Goal: Task Accomplishment & Management: Complete application form

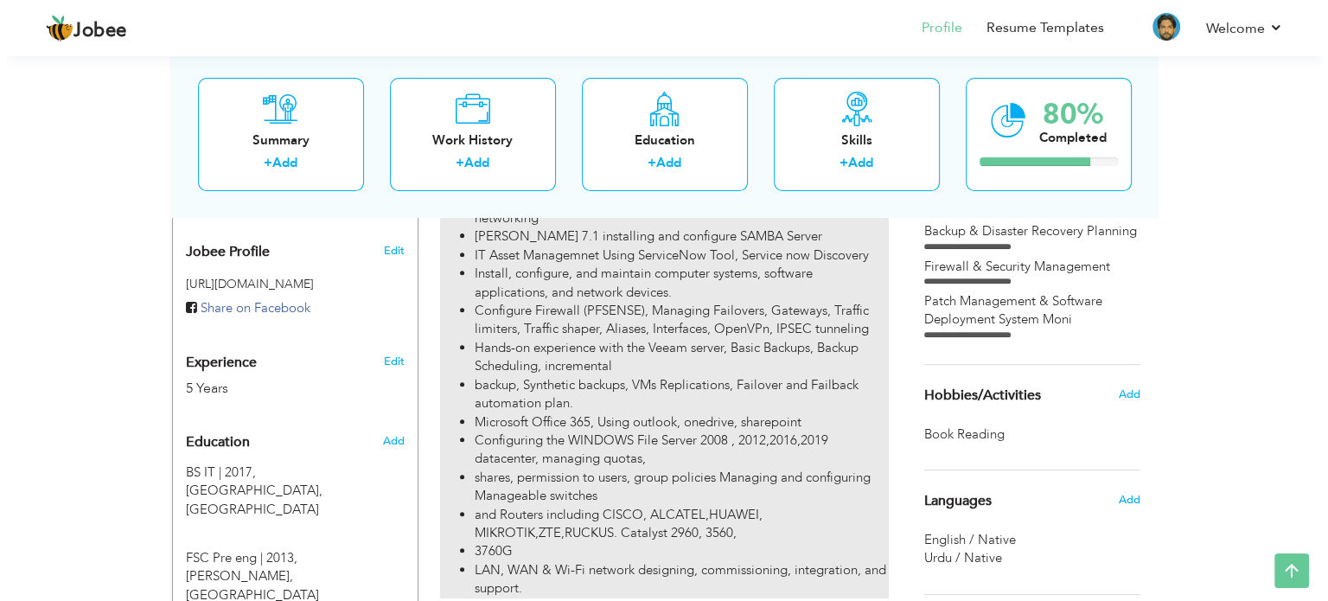
scroll to position [799, 0]
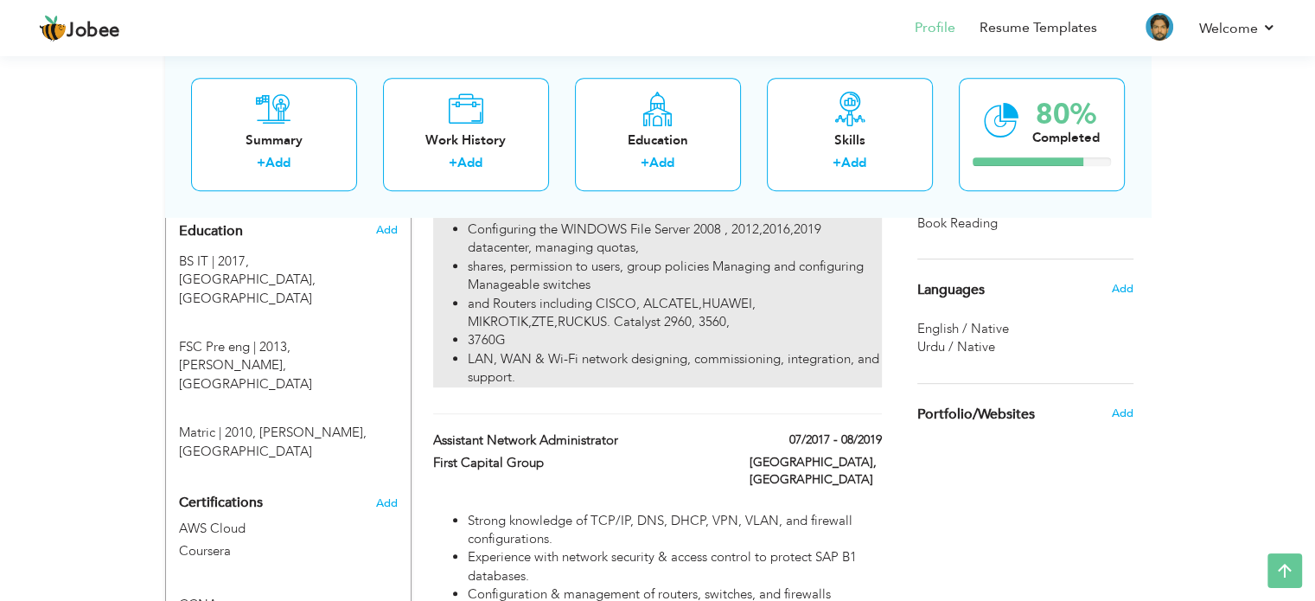
click at [506, 331] on li "3760G" at bounding box center [674, 340] width 413 height 18
type input "Network Administrator / IT Administrator"
type input "PDH Pharmaceuticals (Pvt.) Ltd."
type input "08/2019"
type input "11/2021"
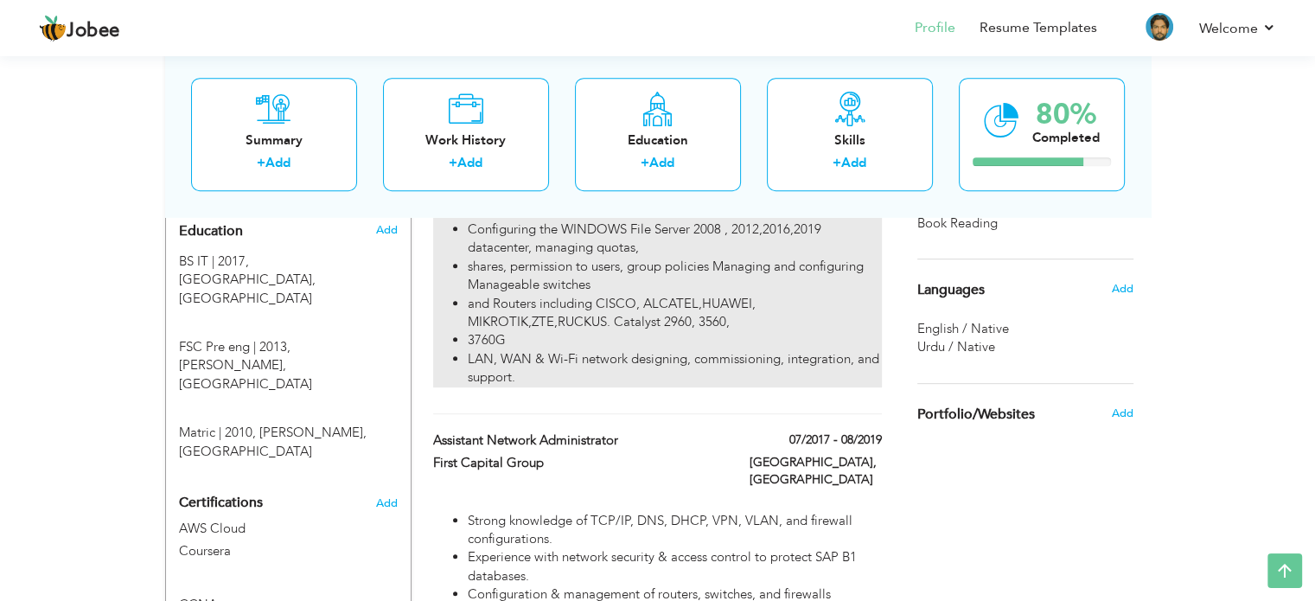
type input "[GEOGRAPHIC_DATA]"
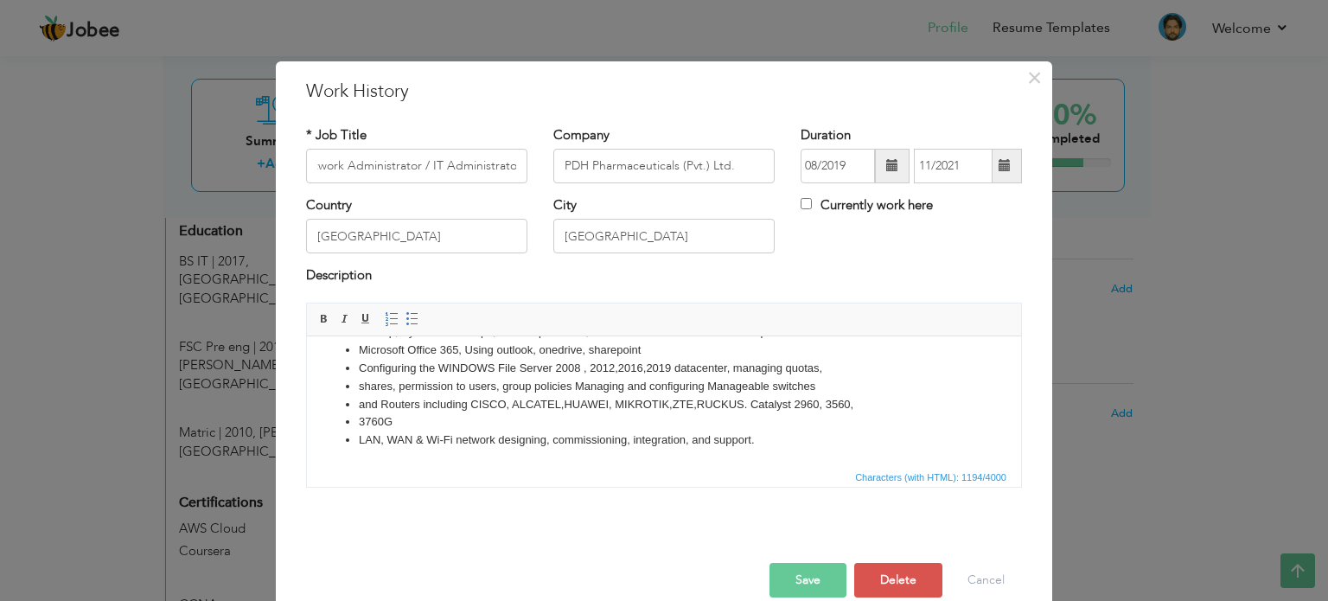
scroll to position [0, 0]
drag, startPoint x: 404, startPoint y: 421, endPoint x: 351, endPoint y: 422, distance: 52.7
click at [351, 422] on ul "Provide first-line technical support to end-users, promptly responding to inqui…" at bounding box center [663, 314] width 679 height 270
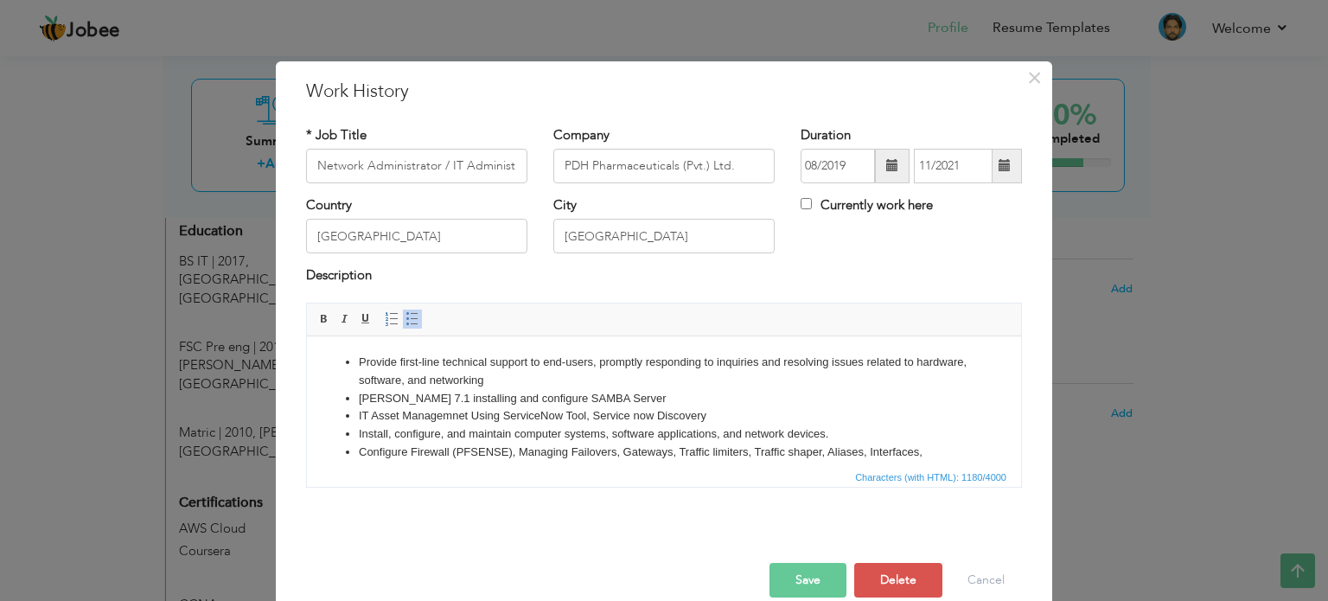
click at [790, 569] on button "Save" at bounding box center [807, 580] width 77 height 35
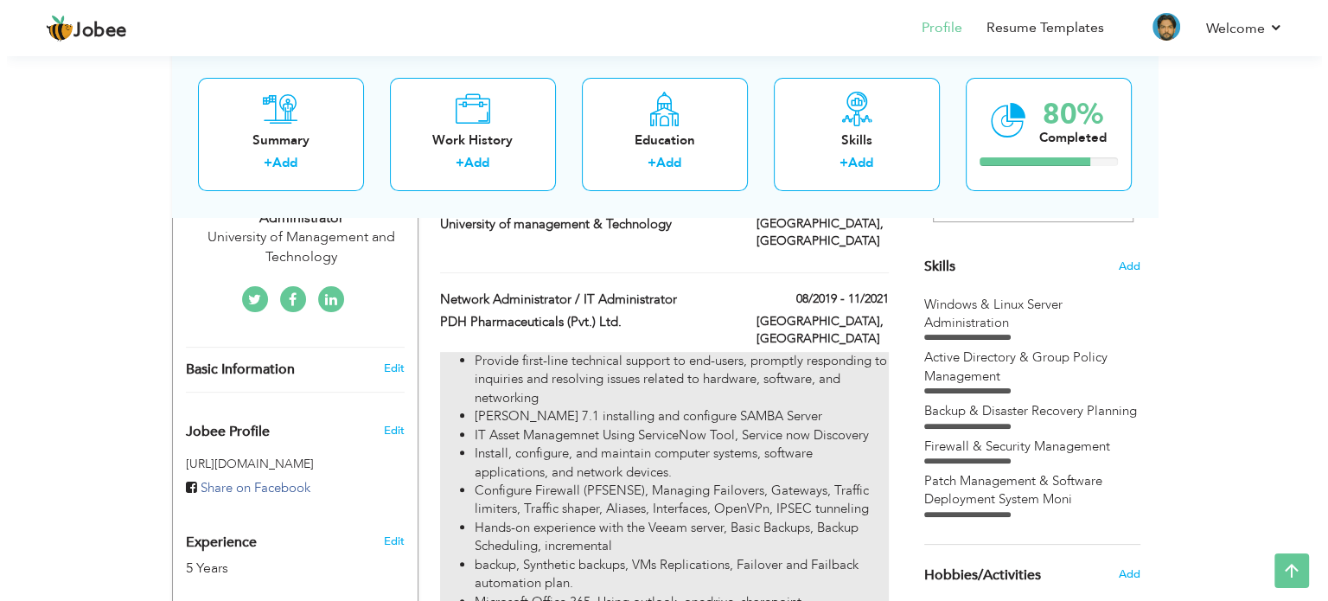
scroll to position [366, 0]
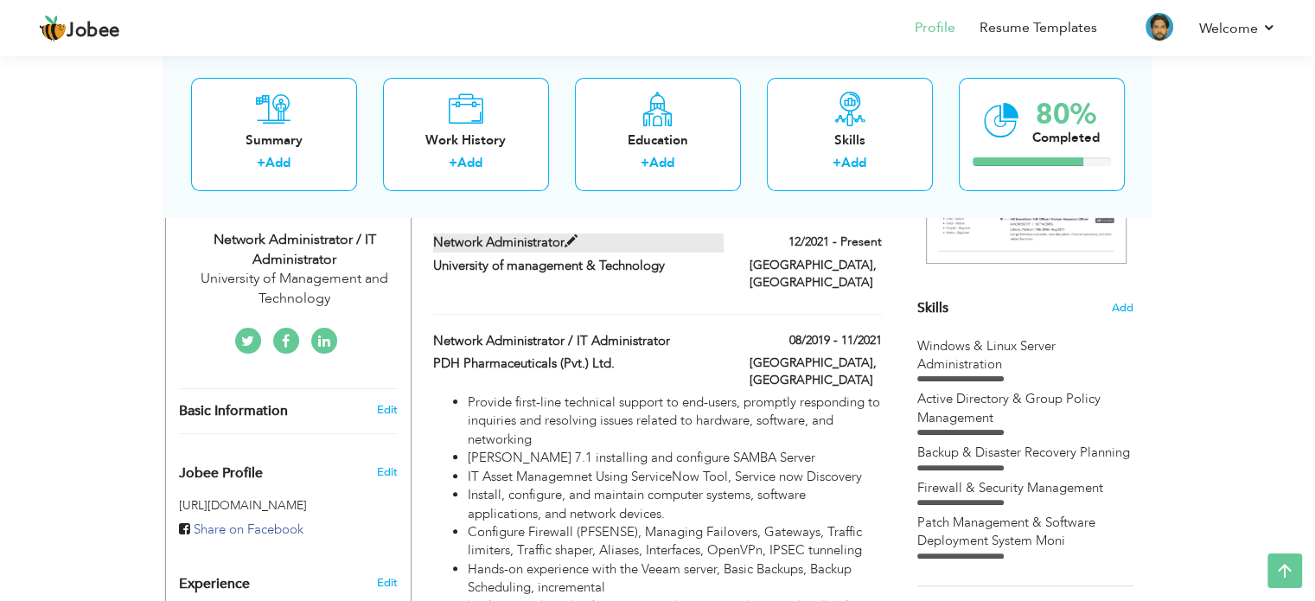
click at [539, 247] on label "Network Administrator" at bounding box center [578, 242] width 290 height 18
type input "Network Administrator"
type input "University of management & Technology"
type input "12/2021"
checkbox input "true"
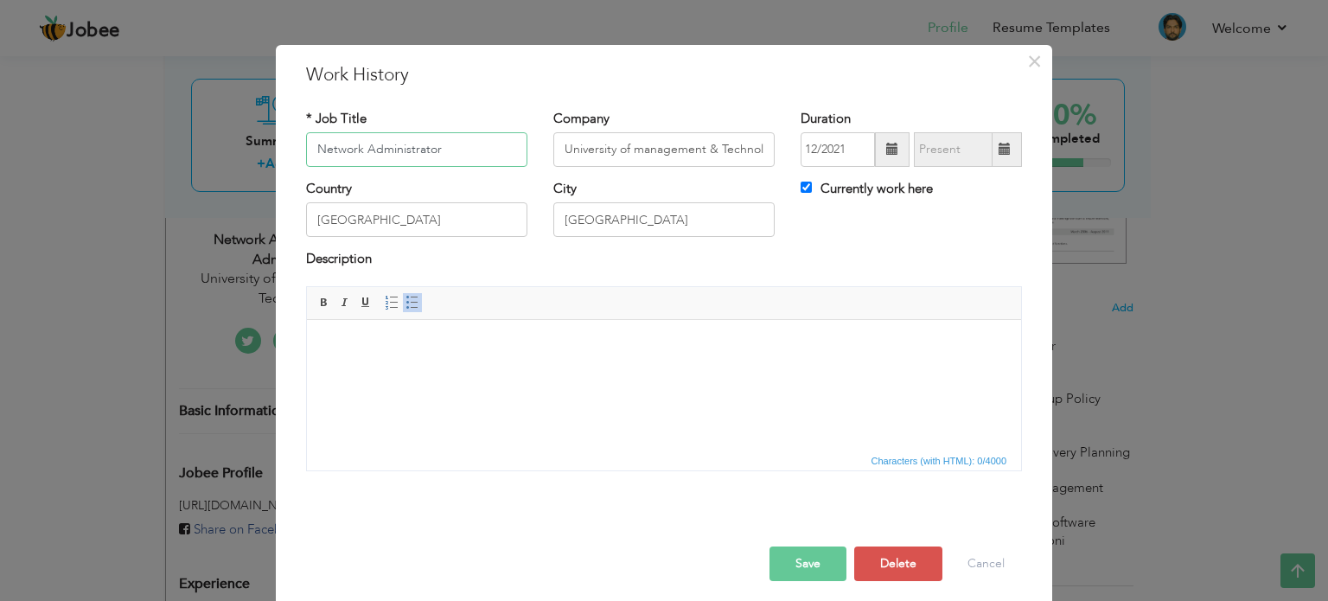
scroll to position [25, 0]
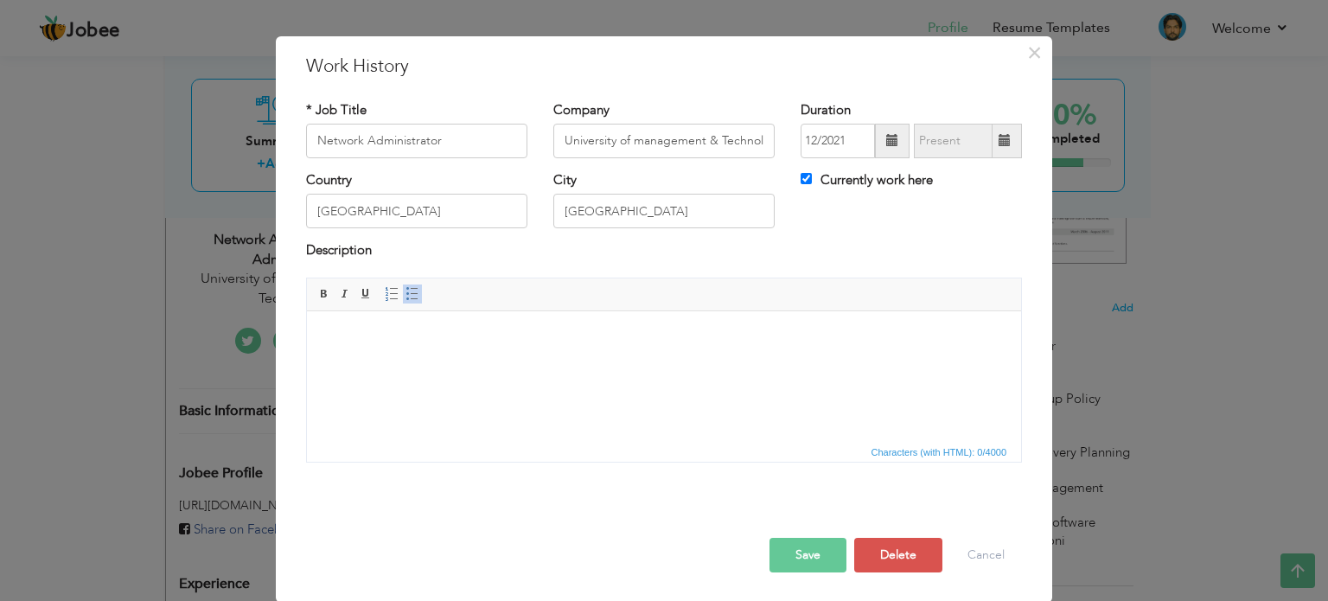
click at [492, 337] on body at bounding box center [663, 337] width 679 height 18
click at [506, 334] on span "Context Menu Options" at bounding box center [497, 339] width 21 height 21
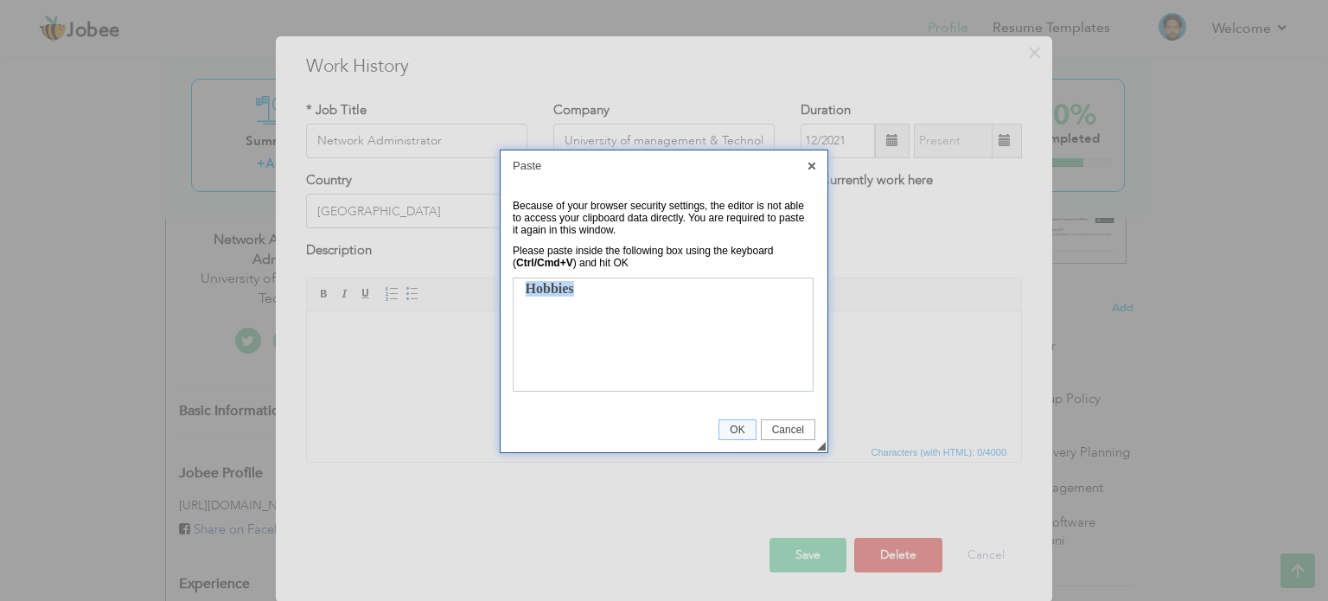
drag, startPoint x: 575, startPoint y: 291, endPoint x: 514, endPoint y: 295, distance: 60.6
click at [515, 295] on body "Hobbies" at bounding box center [662, 332] width 294 height 107
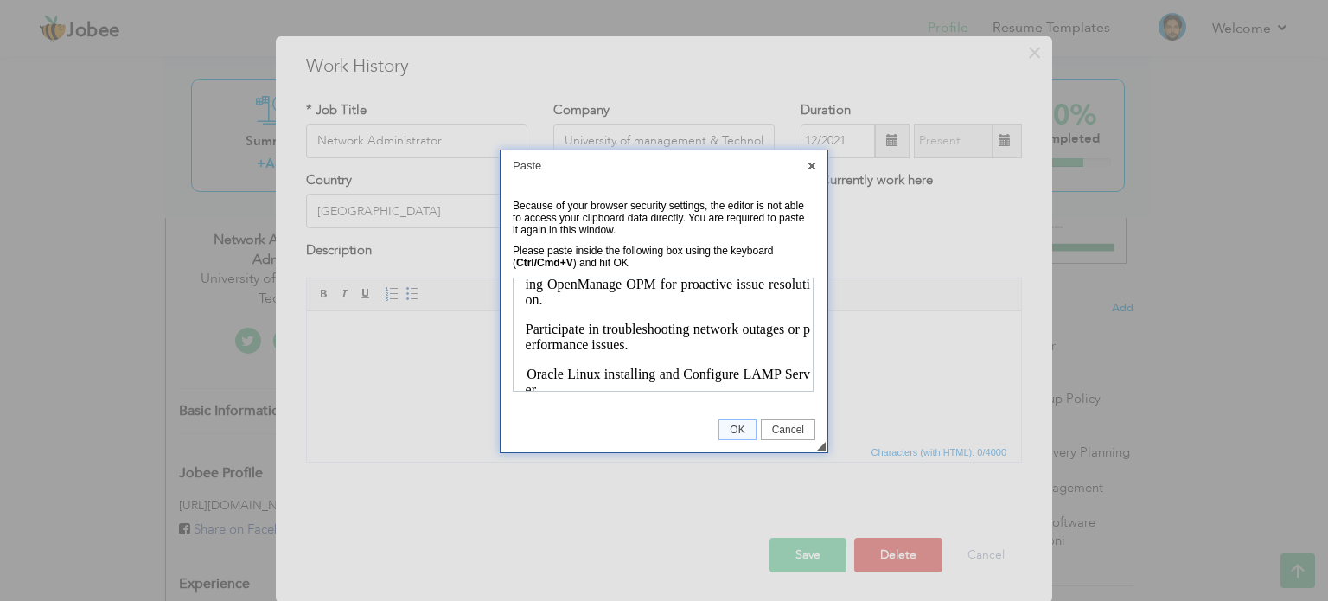
scroll to position [233, 0]
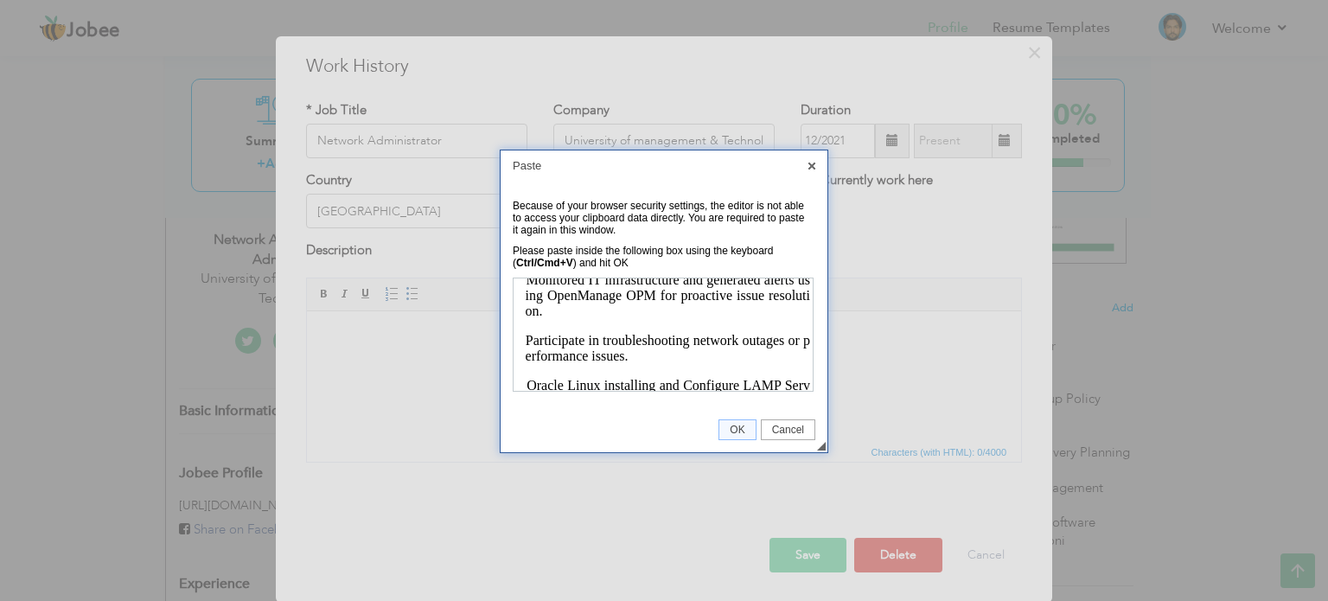
click at [531, 334] on p "· Trend Micro Security Solutions · Worked on Trend Micro XDR Vision One for thr…" at bounding box center [667, 459] width 284 height 826
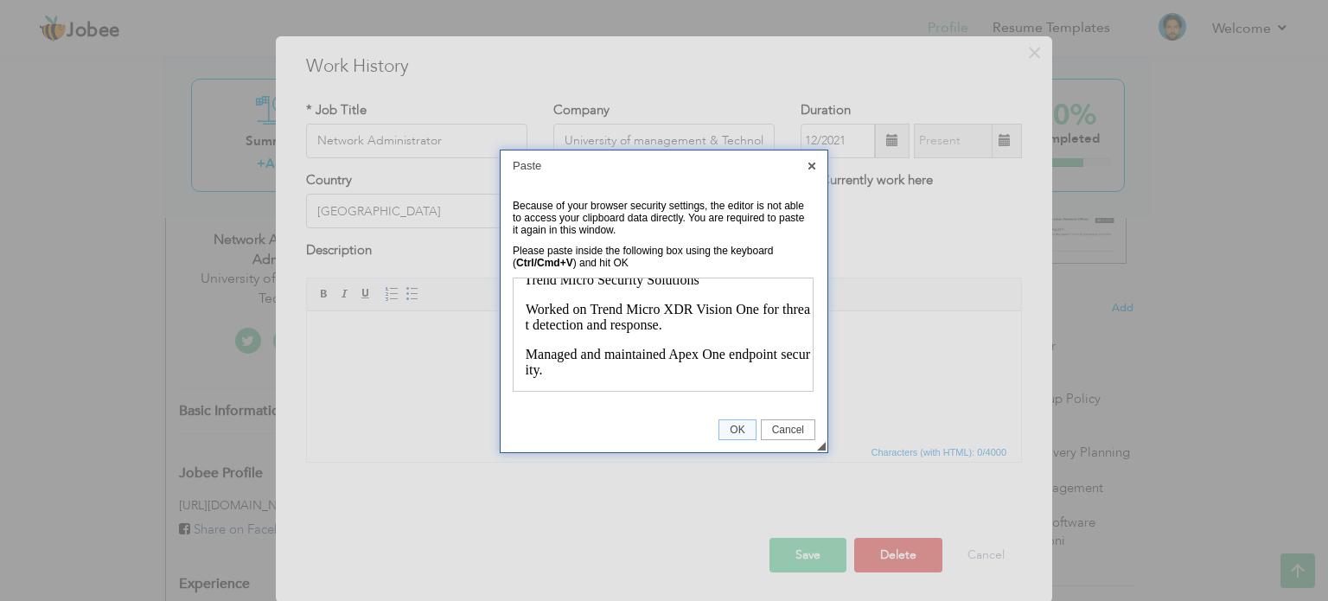
scroll to position [2, 0]
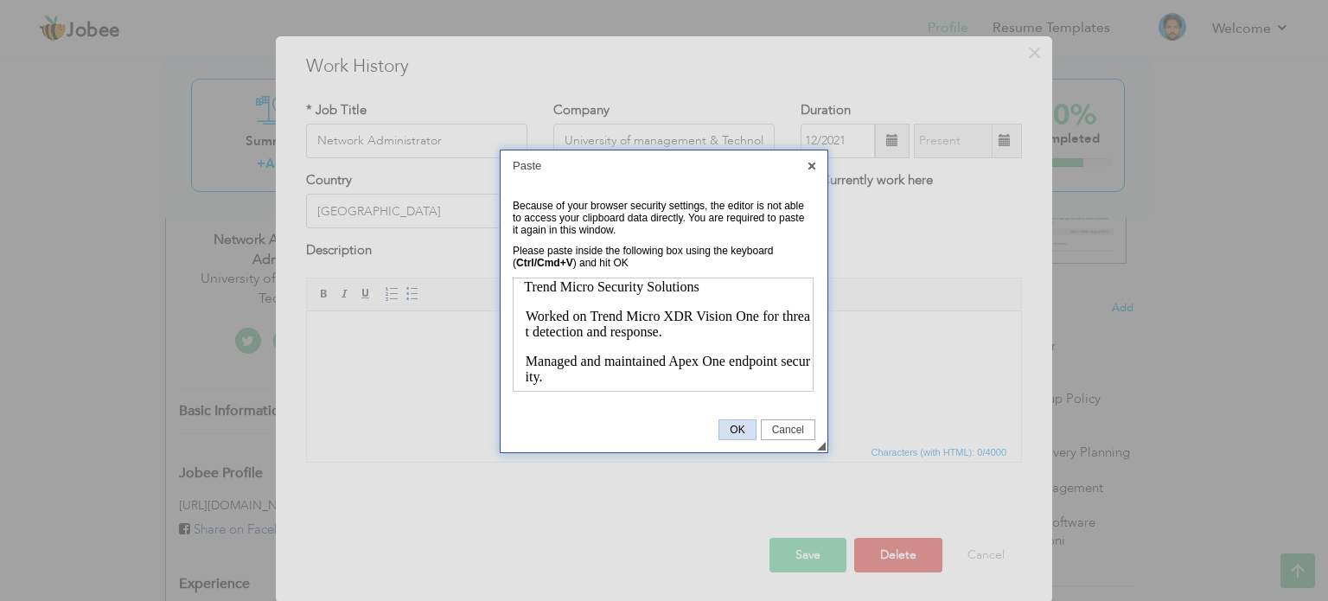
click at [729, 430] on span "OK" at bounding box center [736, 430] width 35 height 12
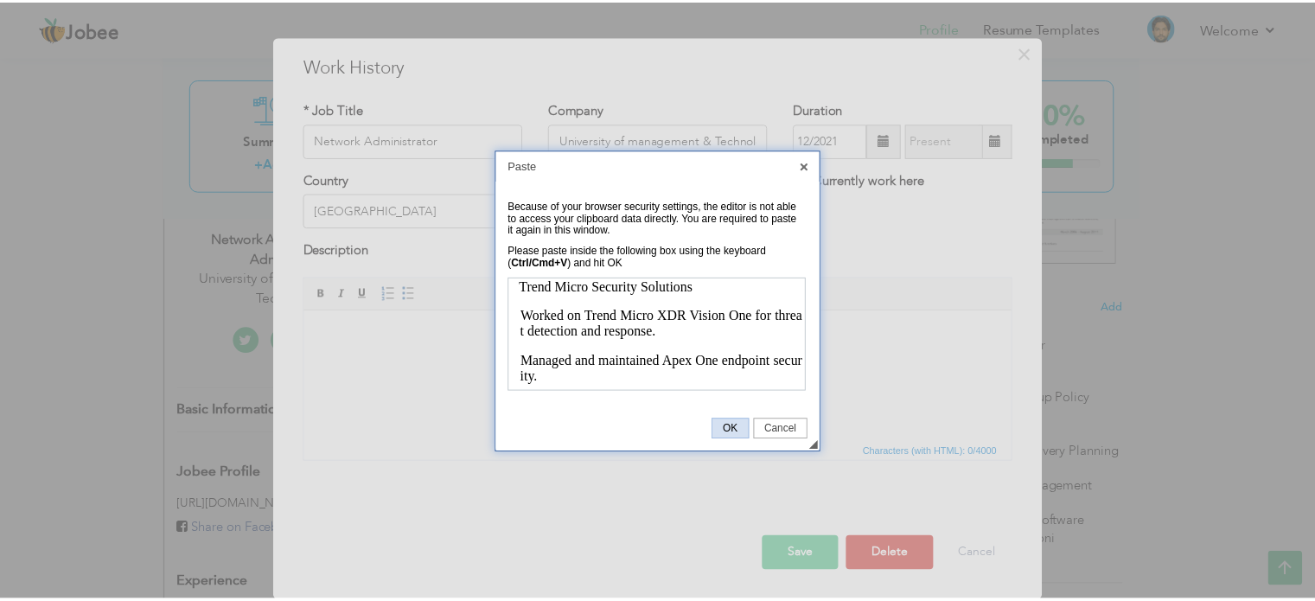
scroll to position [0, 0]
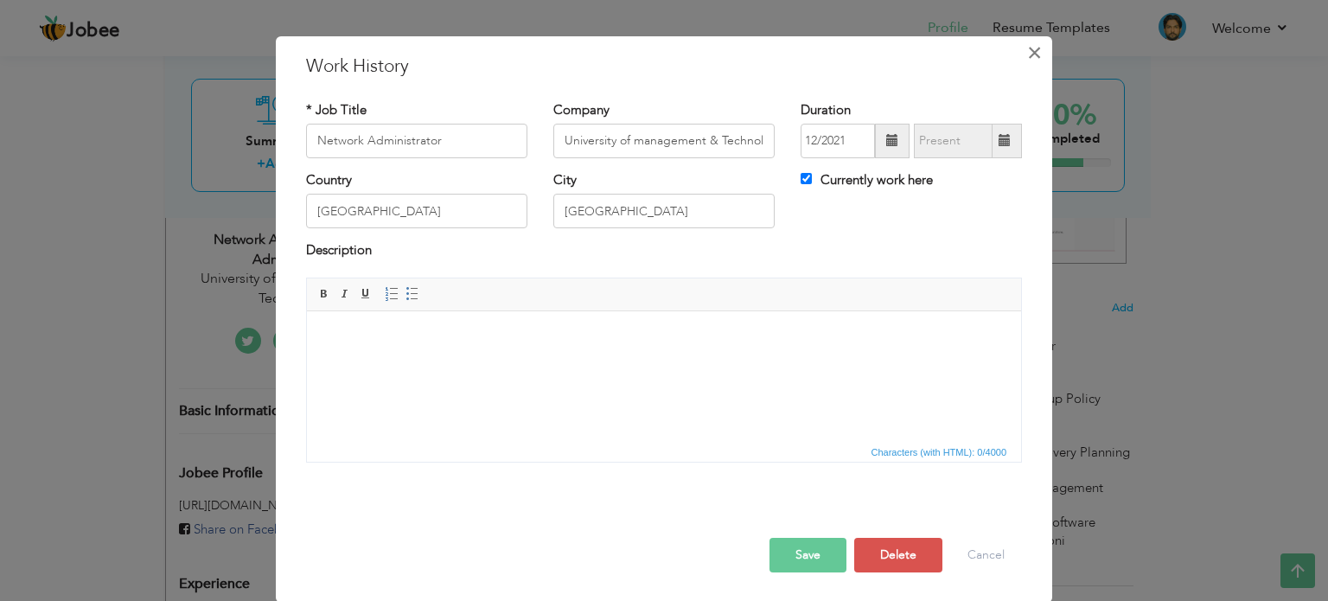
click at [1027, 54] on span "×" at bounding box center [1034, 52] width 15 height 31
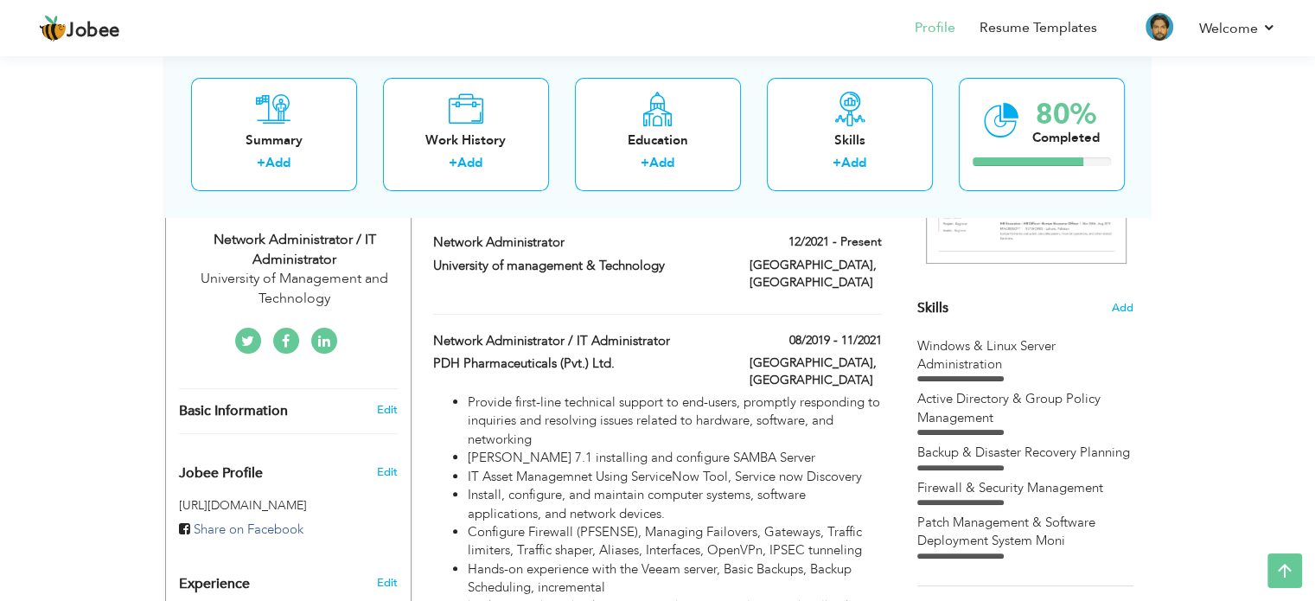
click at [1277, 23] on div "Jobee Profile Resume Templates Resume Templates Cover Letters About My Resume W…" at bounding box center [657, 29] width 1263 height 47
click at [1272, 23] on link "Welcome" at bounding box center [1237, 28] width 77 height 21
click at [1155, 83] on link "Settings" at bounding box center [1198, 79] width 156 height 37
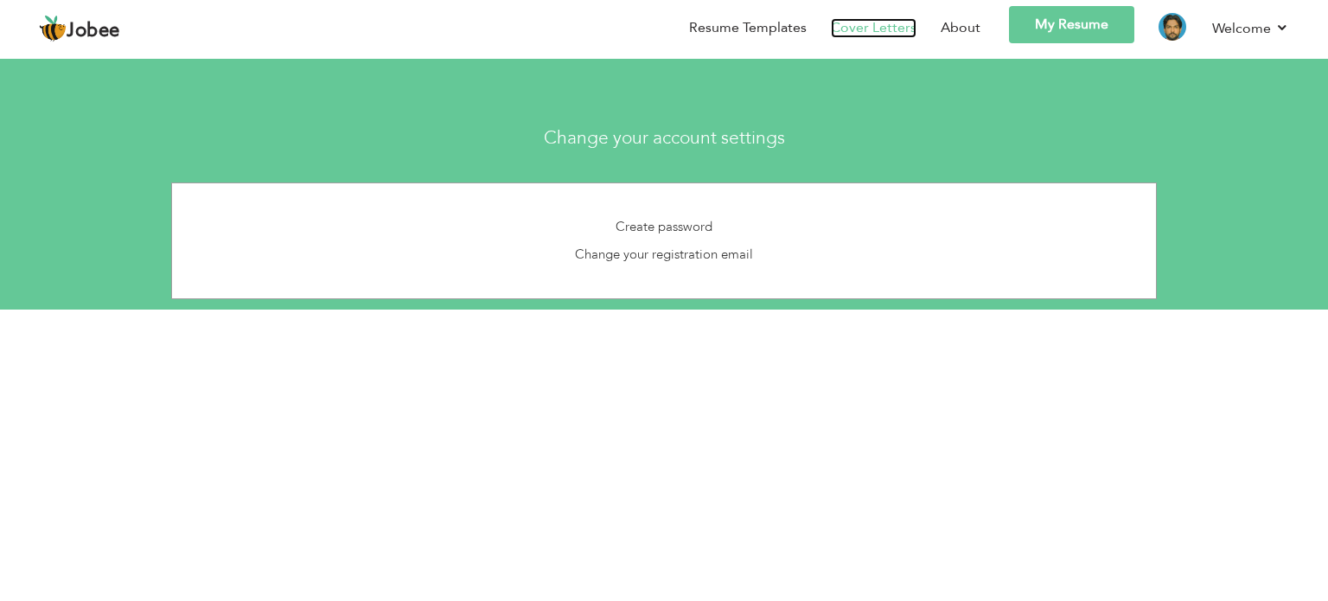
click at [895, 35] on link "Cover Letters" at bounding box center [874, 28] width 86 height 20
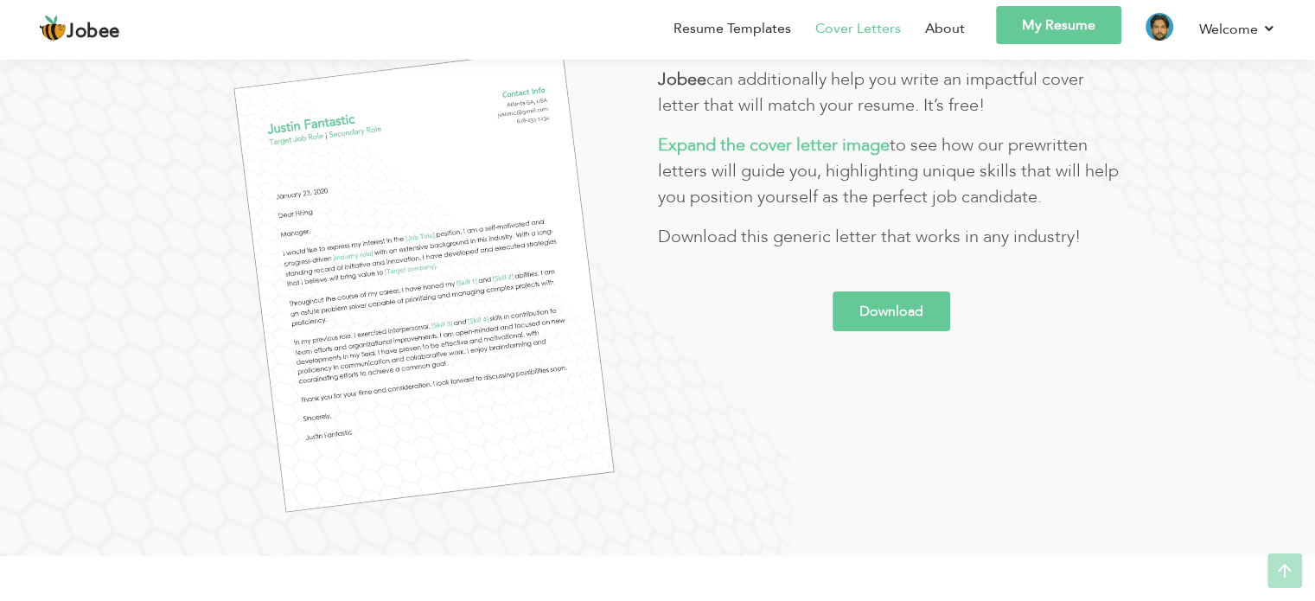
scroll to position [346, 0]
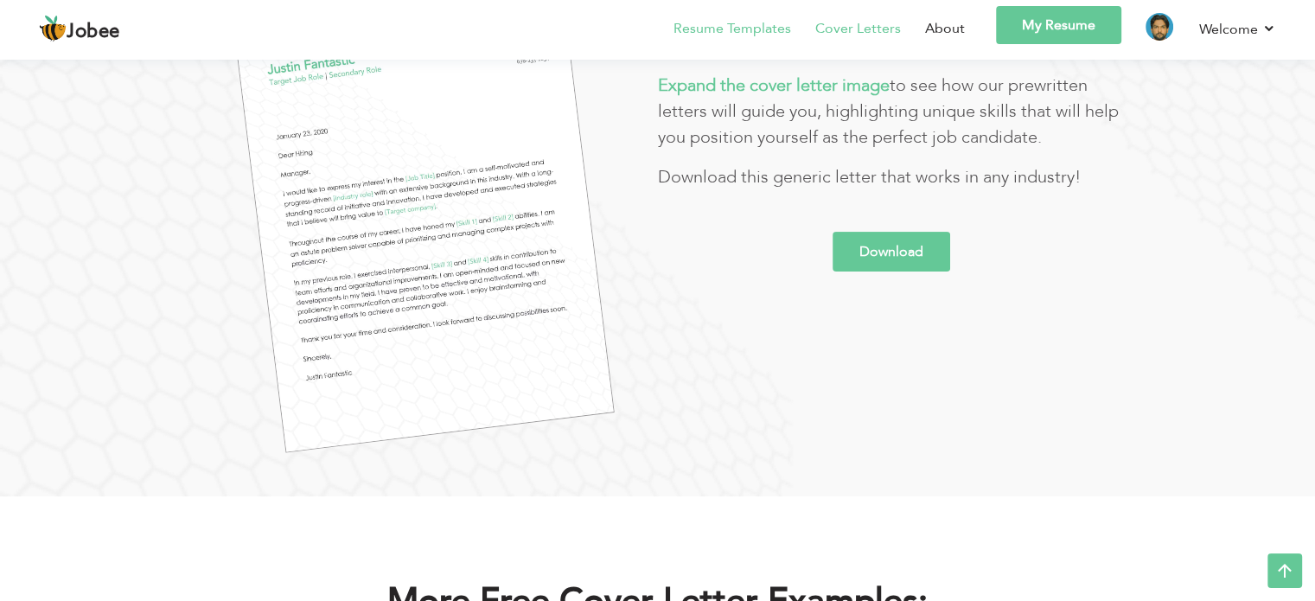
click at [723, 36] on link "Resume Templates" at bounding box center [732, 28] width 118 height 21
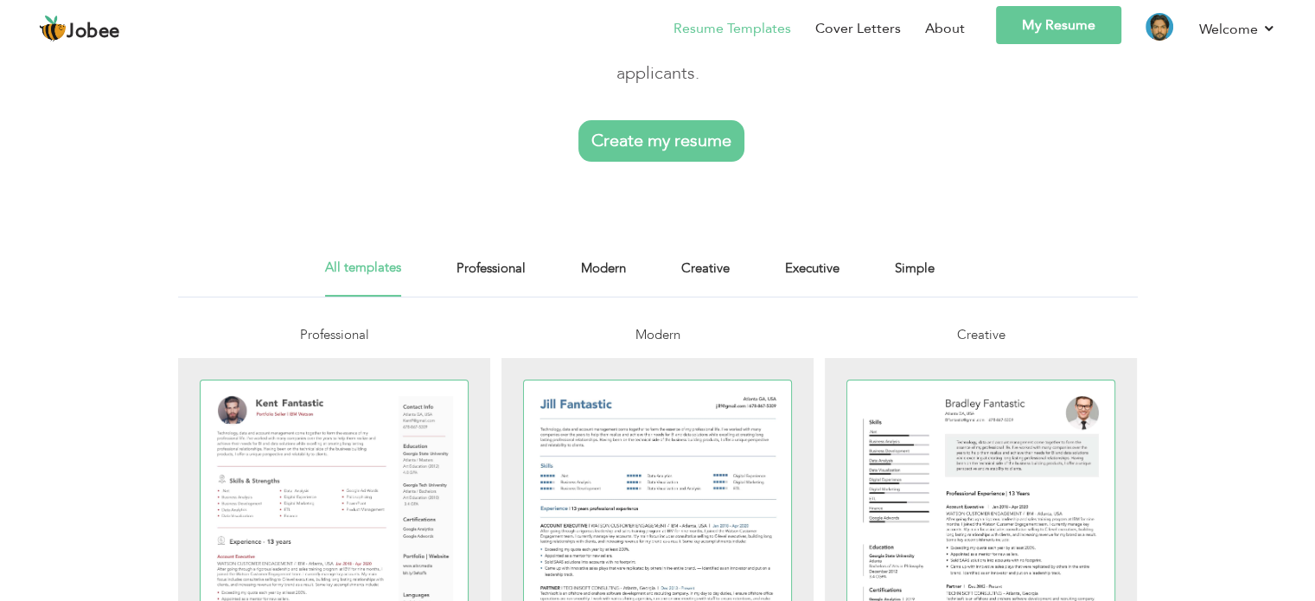
scroll to position [173, 0]
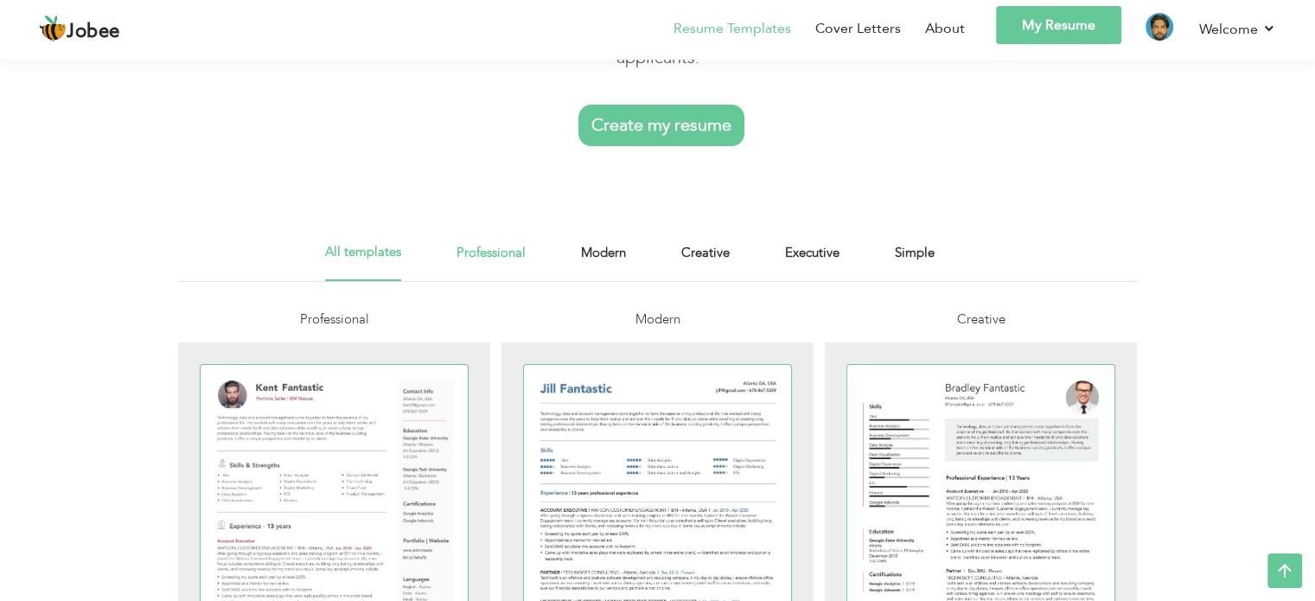
click at [504, 255] on link "Professional" at bounding box center [490, 261] width 69 height 39
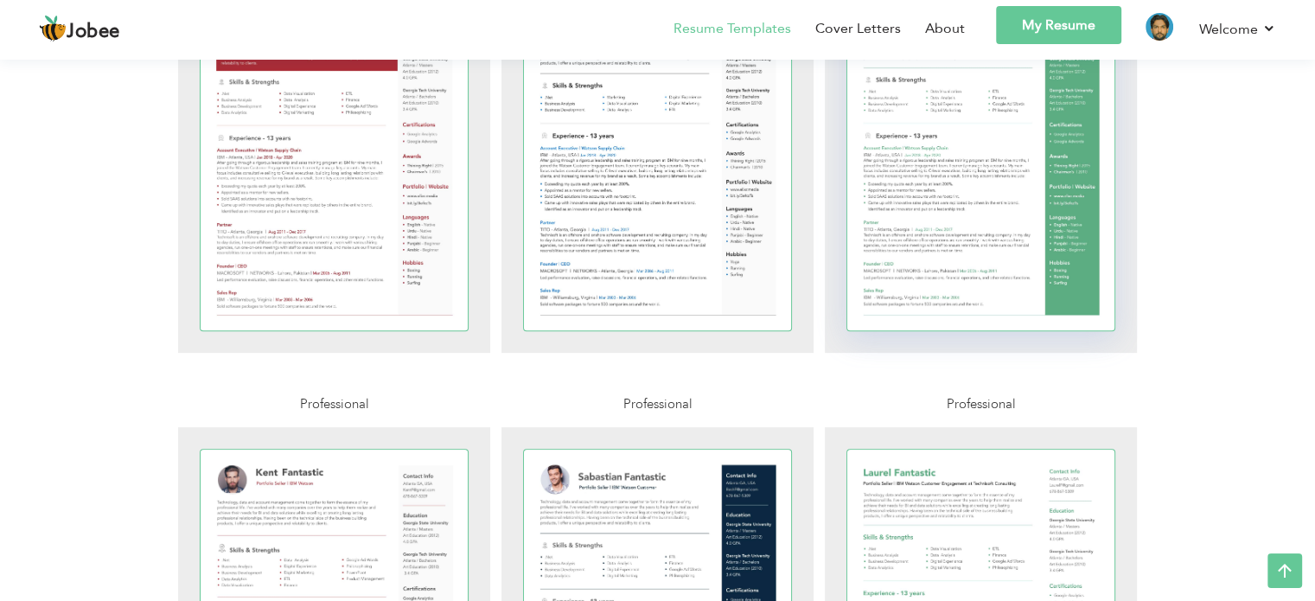
scroll to position [519, 0]
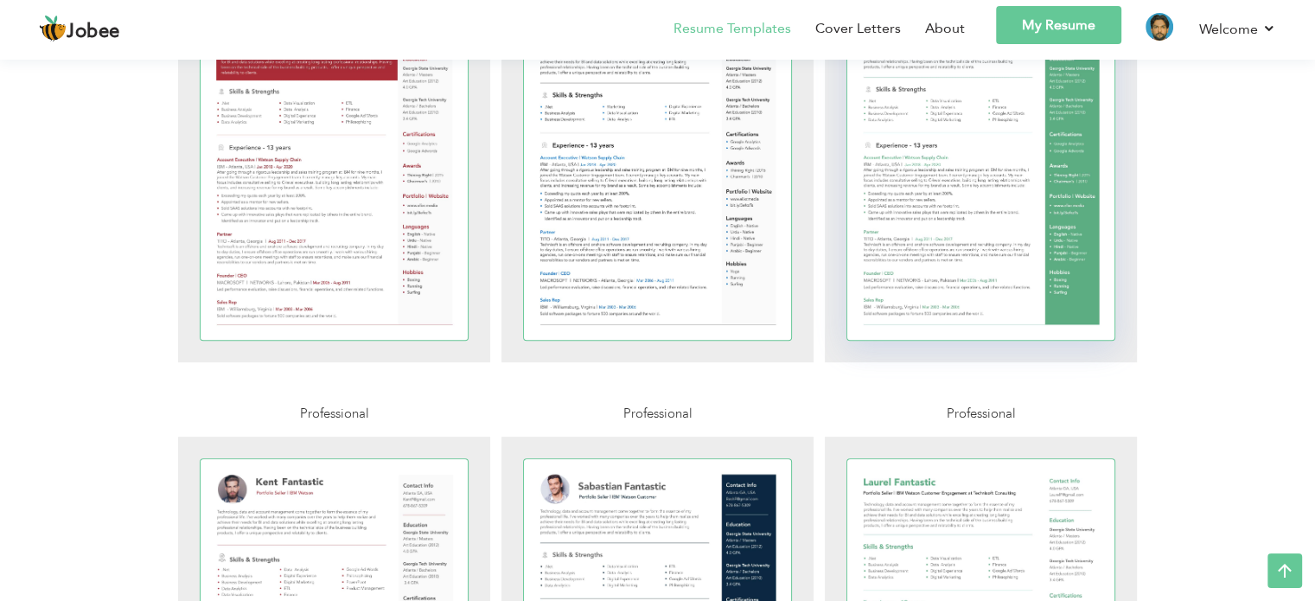
click at [975, 207] on div at bounding box center [981, 166] width 268 height 347
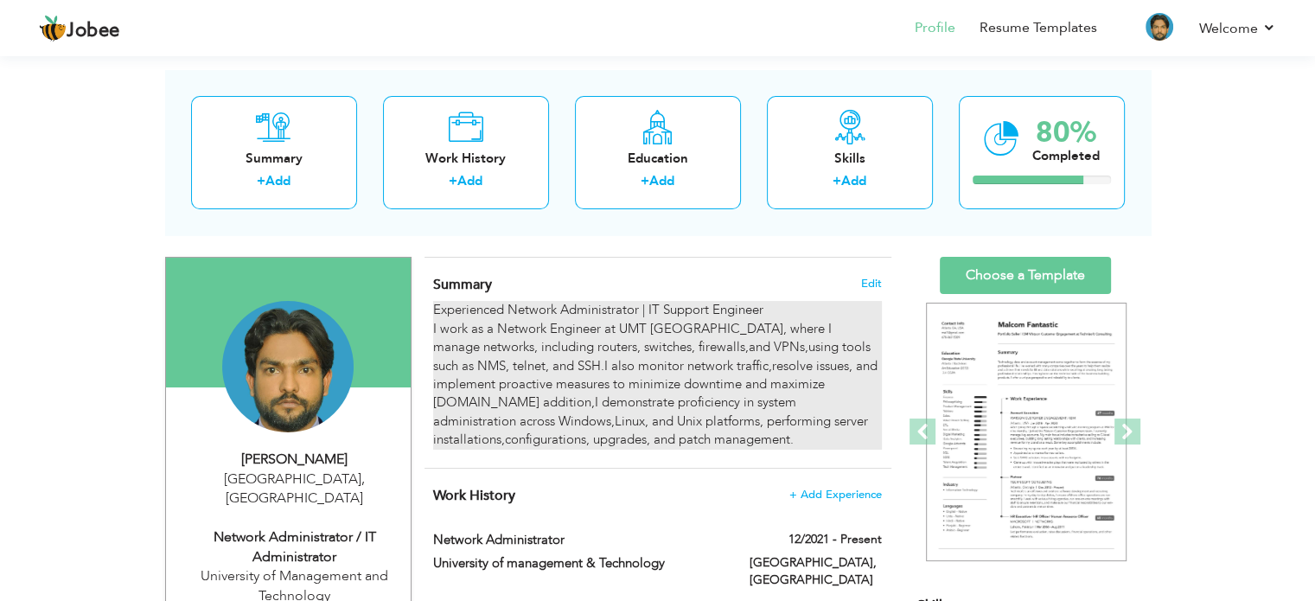
scroll to position [173, 0]
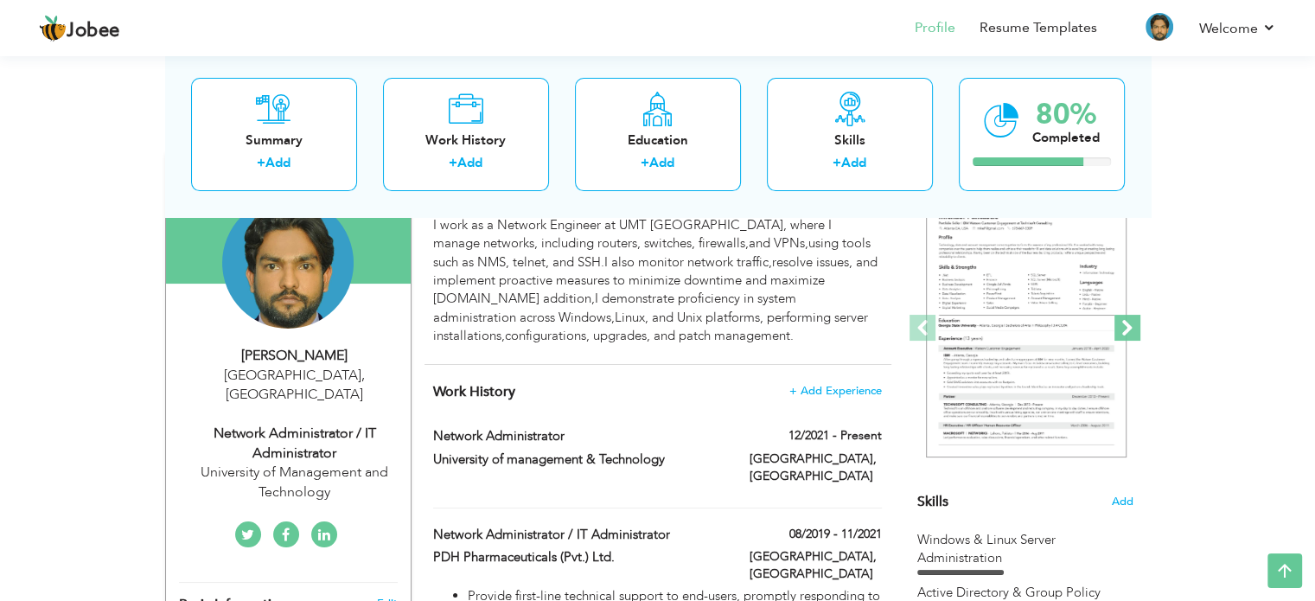
click at [1120, 328] on span at bounding box center [1127, 328] width 26 height 26
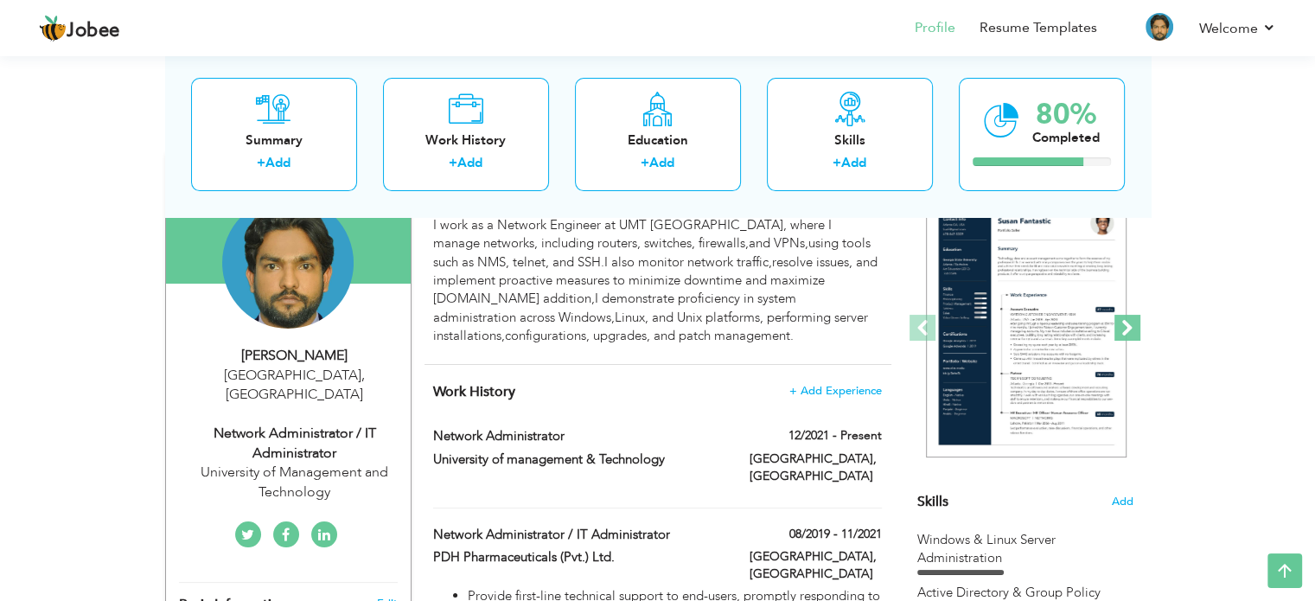
click at [1118, 328] on span at bounding box center [1127, 328] width 26 height 26
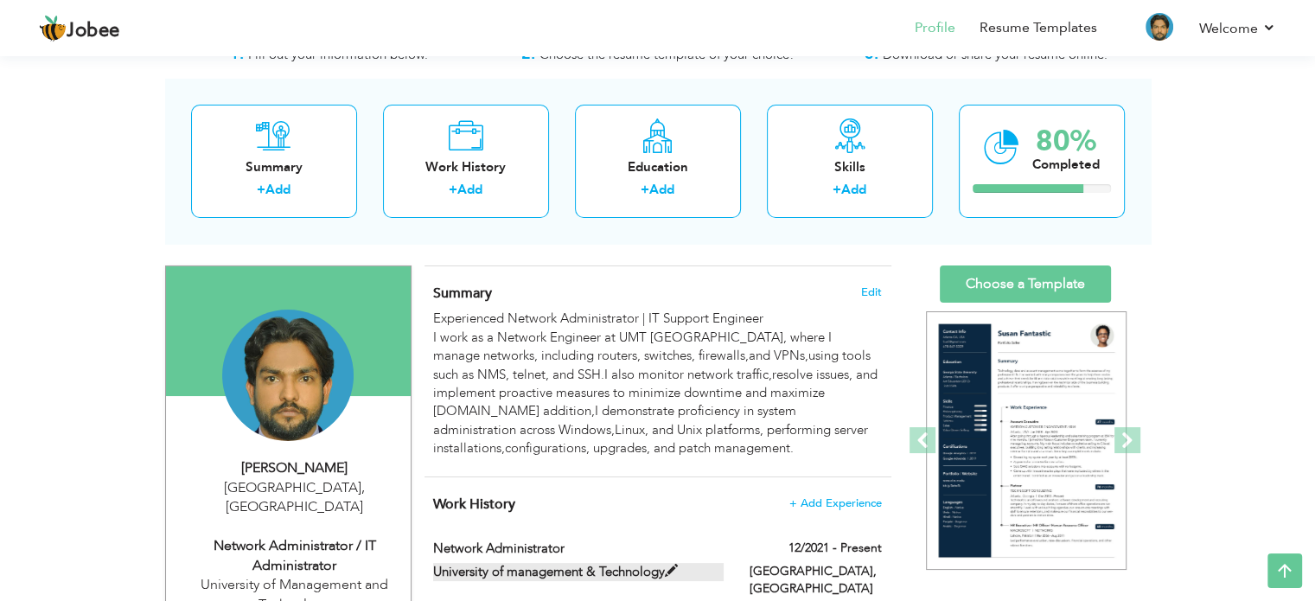
scroll to position [0, 0]
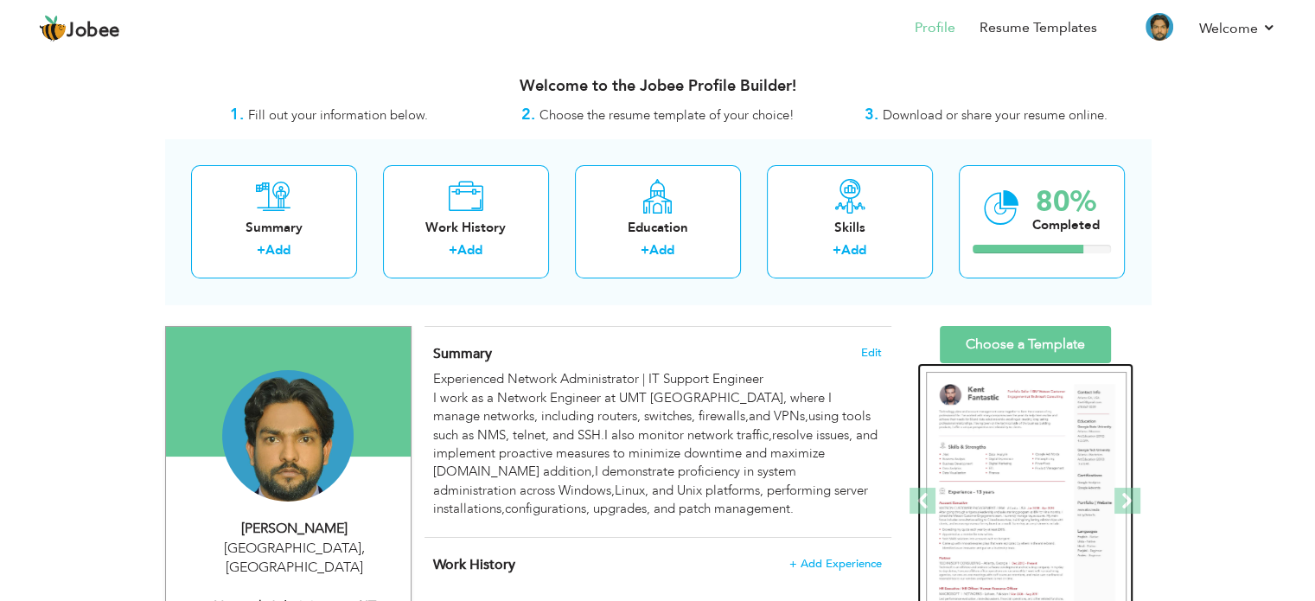
click at [1048, 426] on img at bounding box center [1026, 501] width 201 height 259
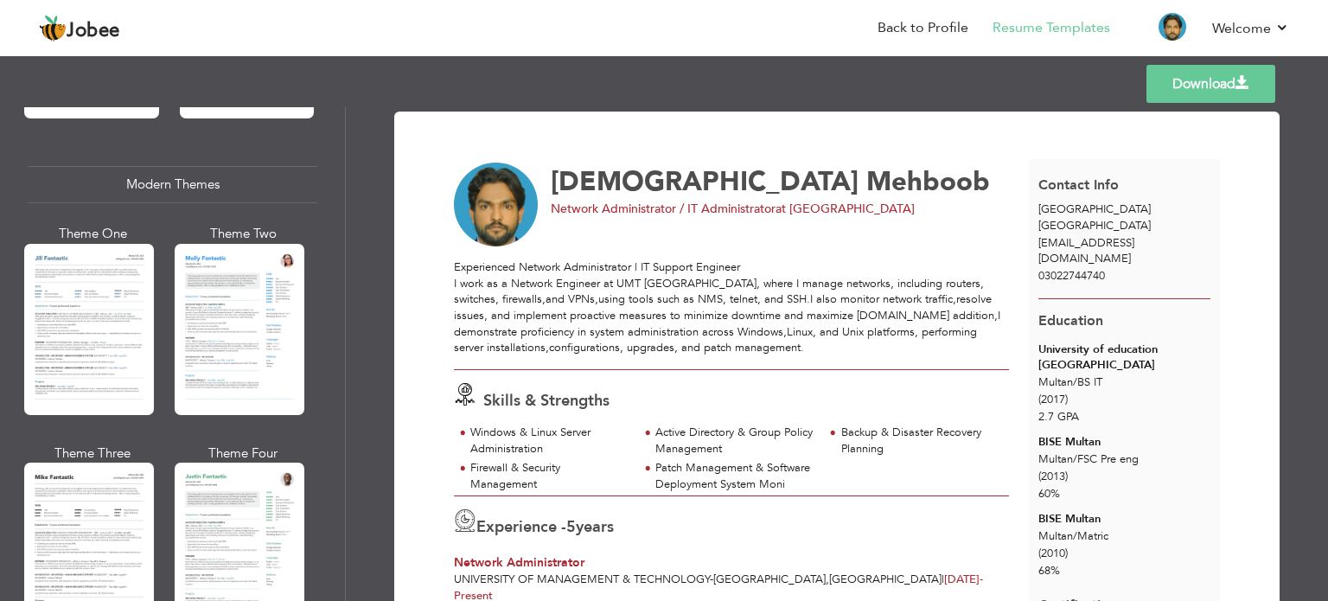
scroll to position [778, 0]
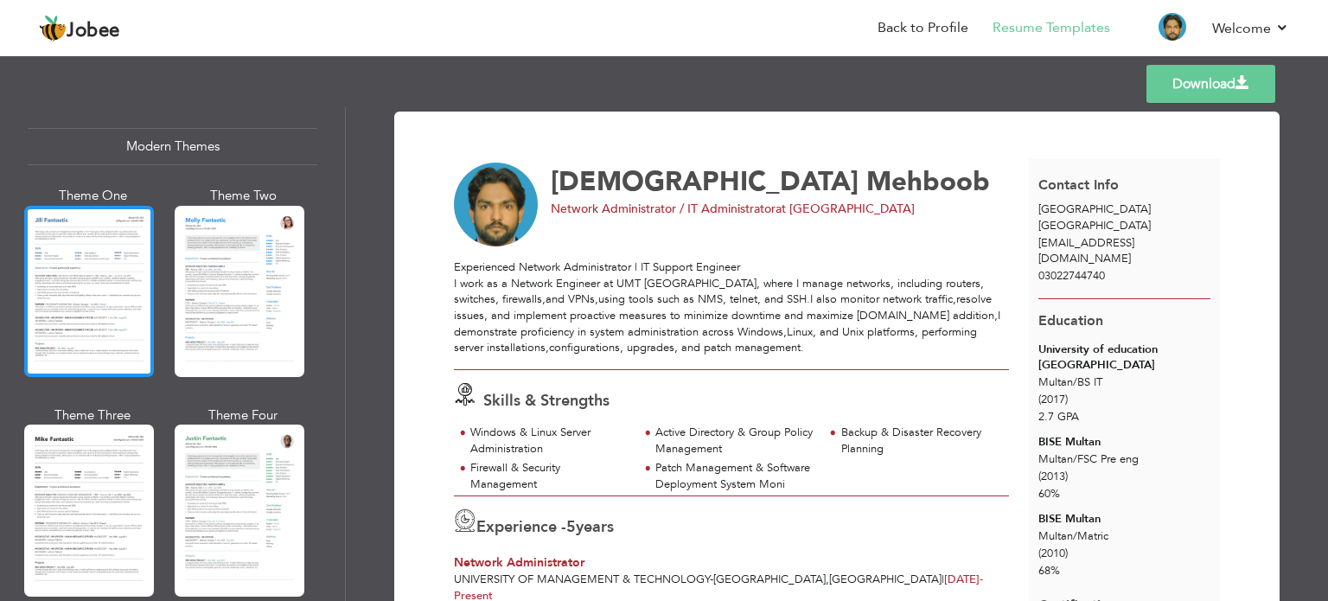
click at [91, 321] on div at bounding box center [89, 291] width 130 height 171
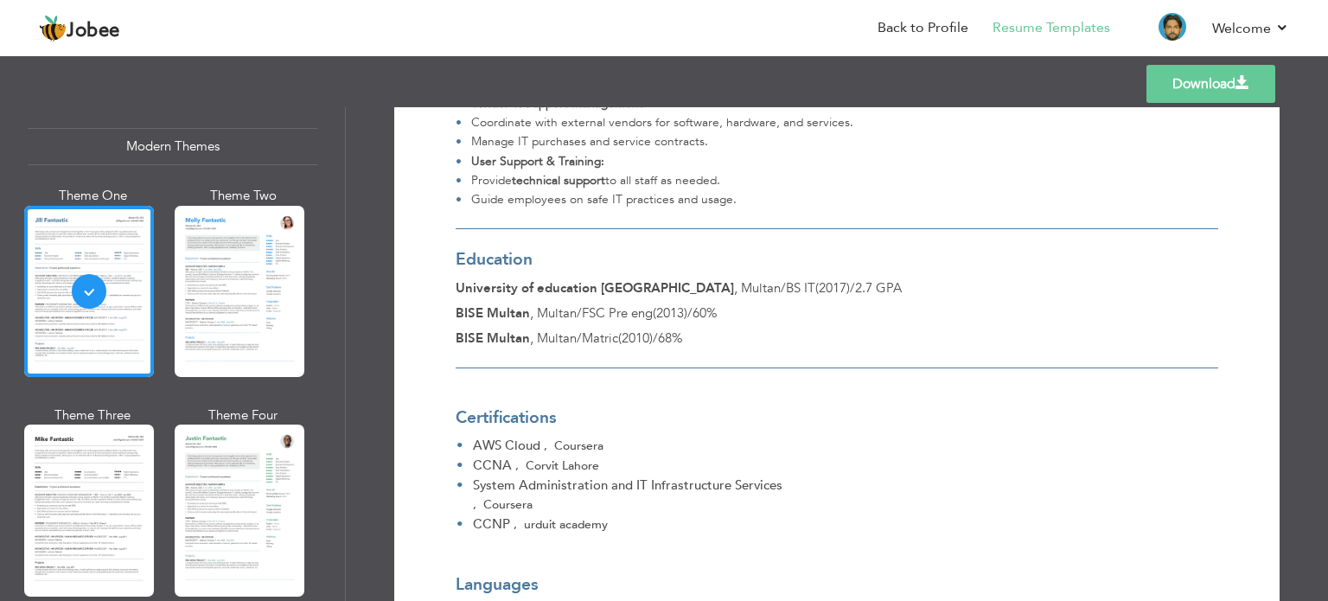
scroll to position [1158, 0]
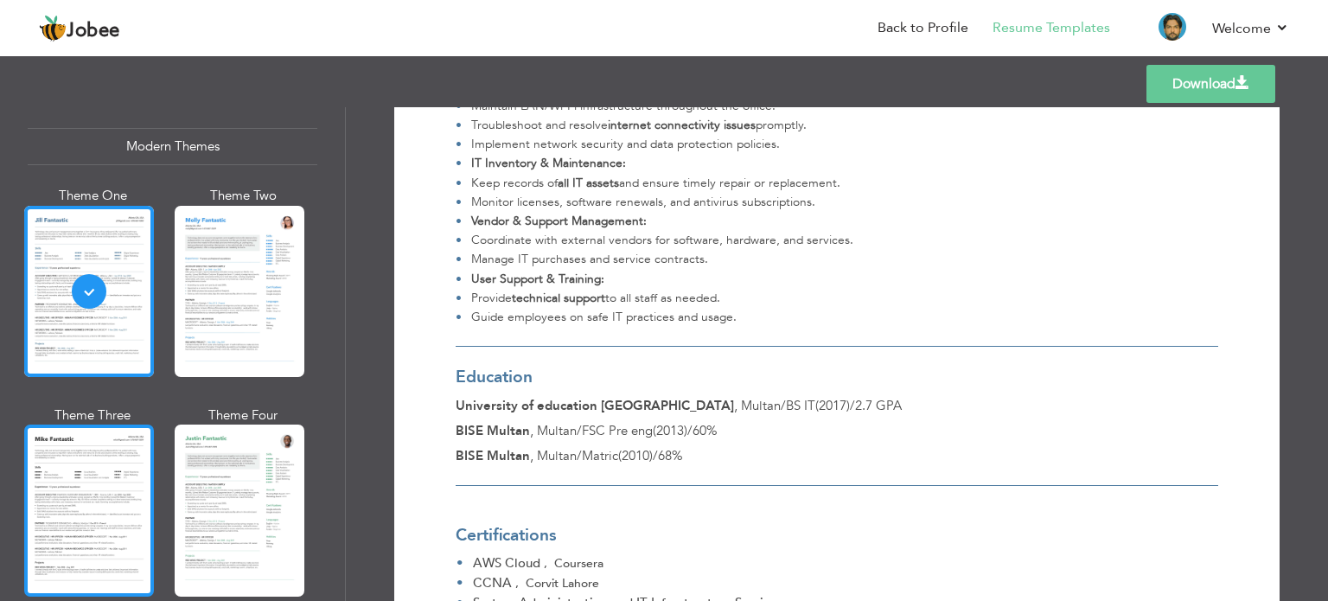
click at [106, 492] on div at bounding box center [89, 509] width 130 height 171
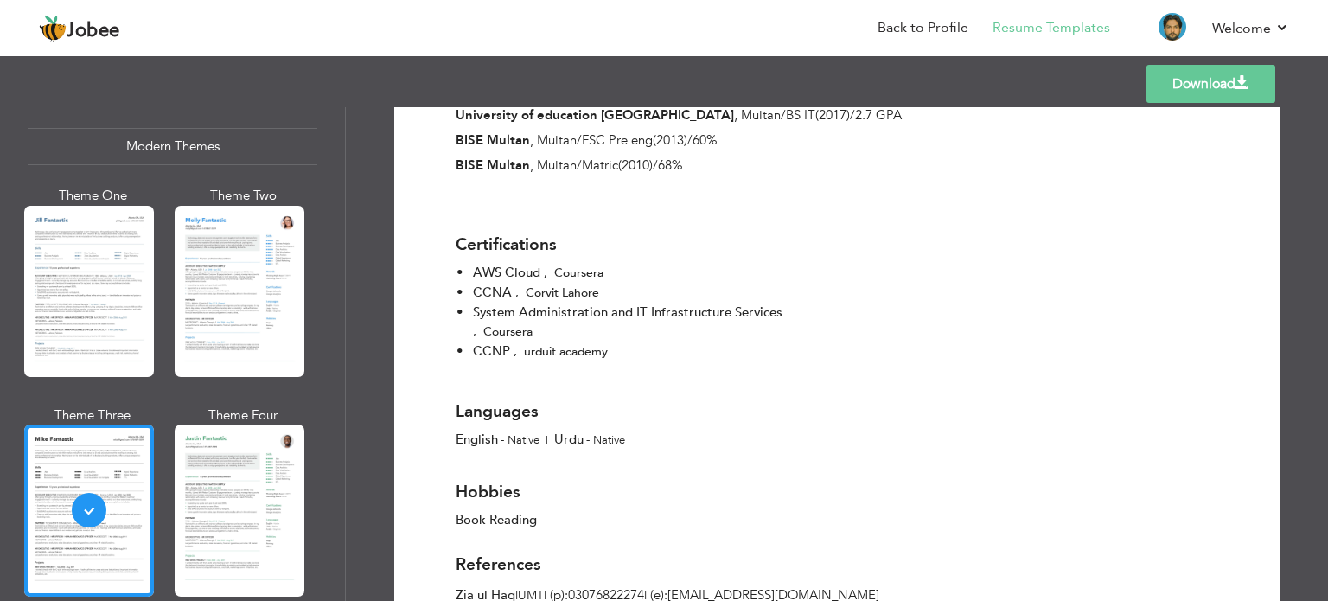
scroll to position [1504, 0]
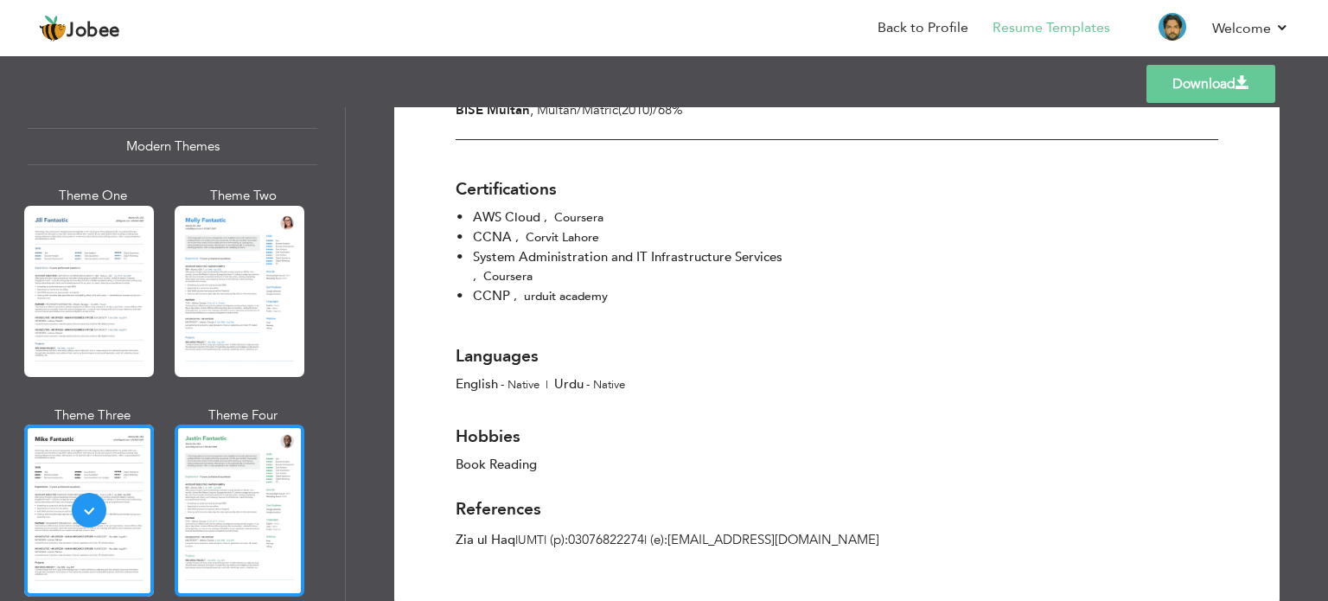
click at [304, 511] on div at bounding box center [240, 509] width 130 height 171
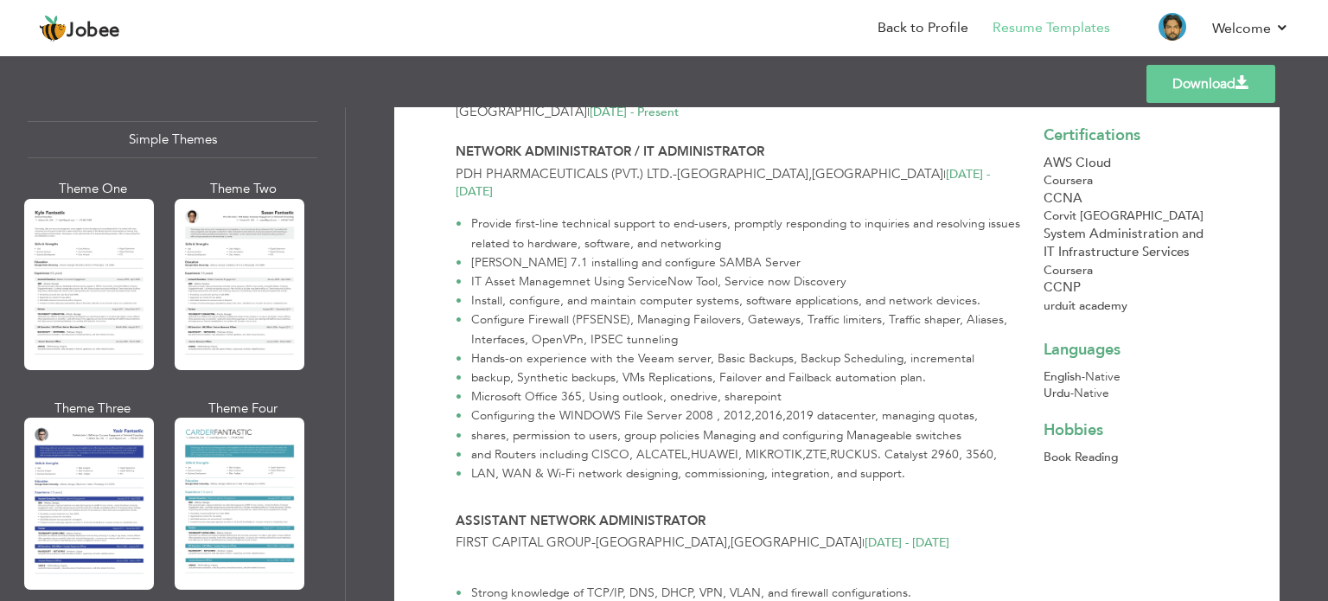
scroll to position [3033, 0]
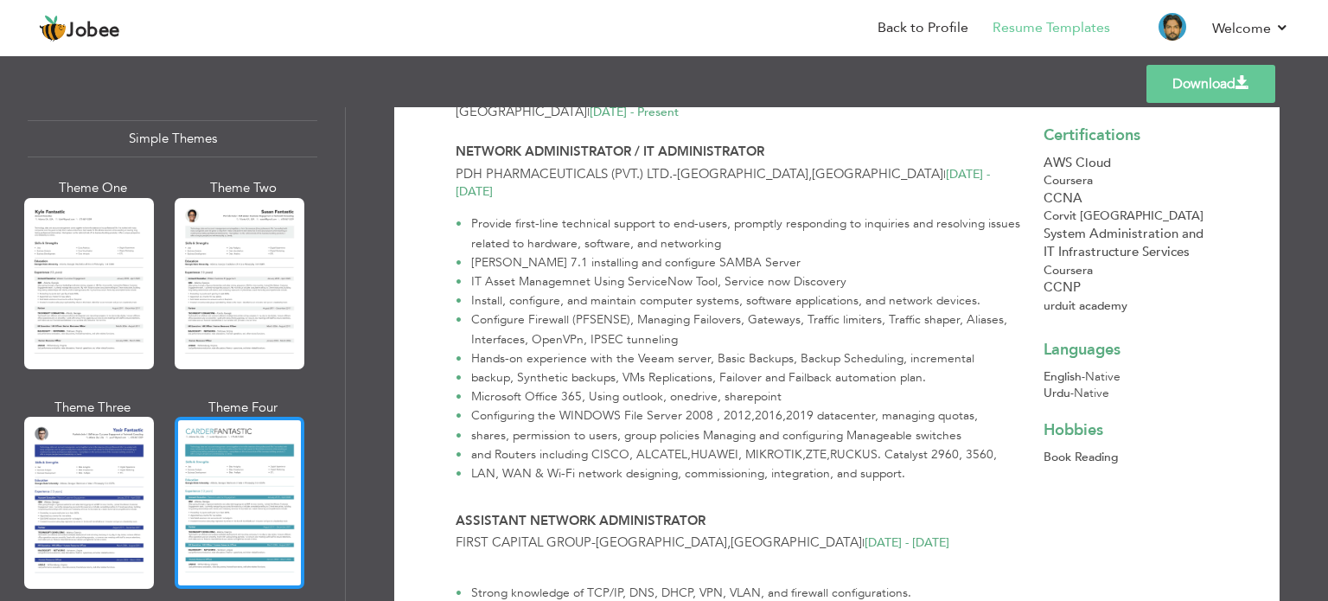
click at [241, 435] on div at bounding box center [240, 502] width 130 height 171
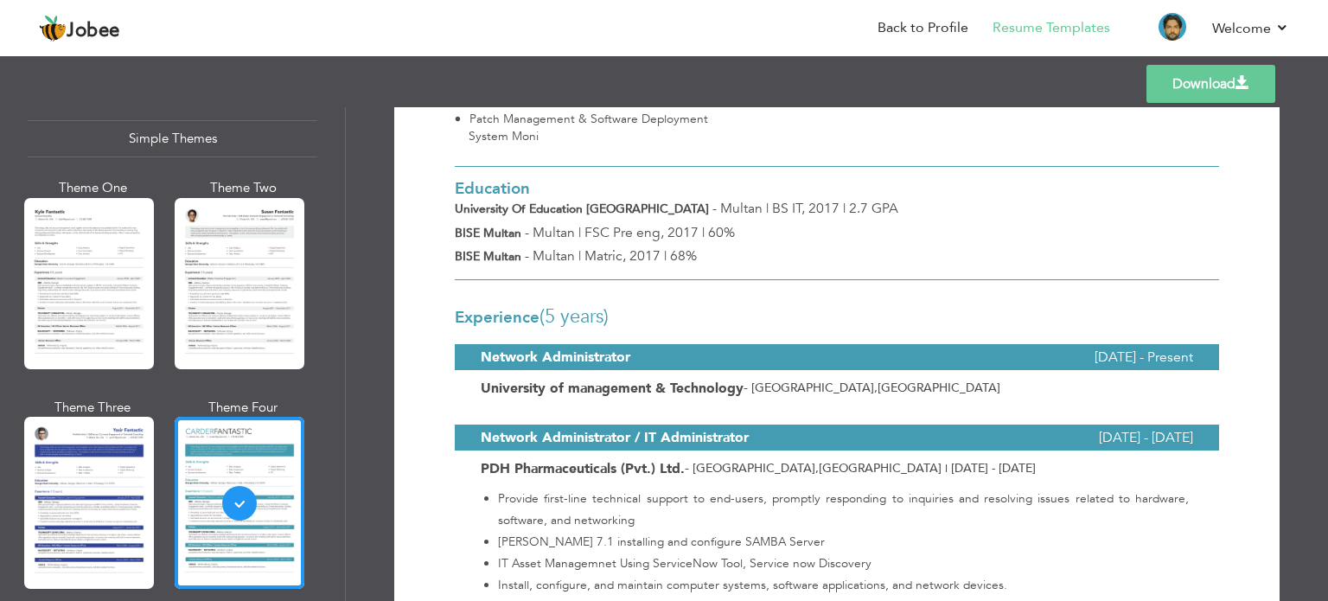
scroll to position [519, 0]
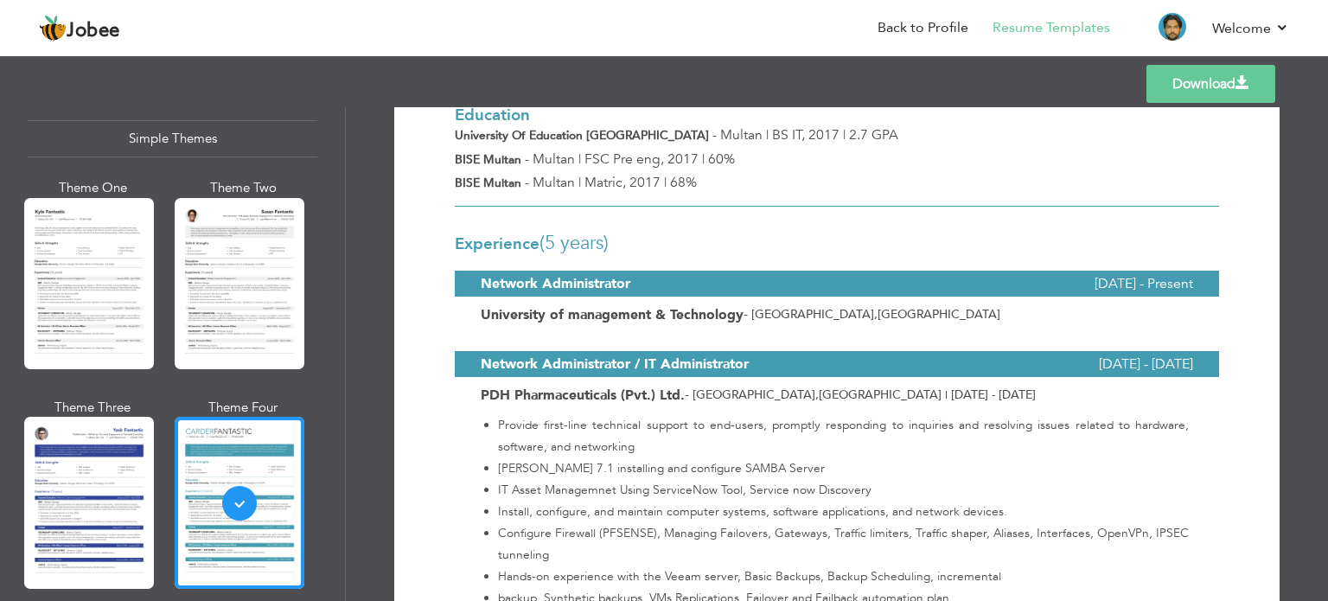
click at [678, 258] on div "Experience (5 Years) Network Administrator December 2021 - Present University o…" at bounding box center [837, 271] width 790 height 128
click at [680, 305] on b "University of management & Technology" at bounding box center [612, 314] width 263 height 19
click at [681, 261] on div "Experience (5 Years) Network Administrator December 2021 - Present University o…" at bounding box center [837, 271] width 790 height 128
click at [681, 262] on div "Experience (5 Years) Network Administrator December 2021 - Present University o…" at bounding box center [837, 271] width 790 height 128
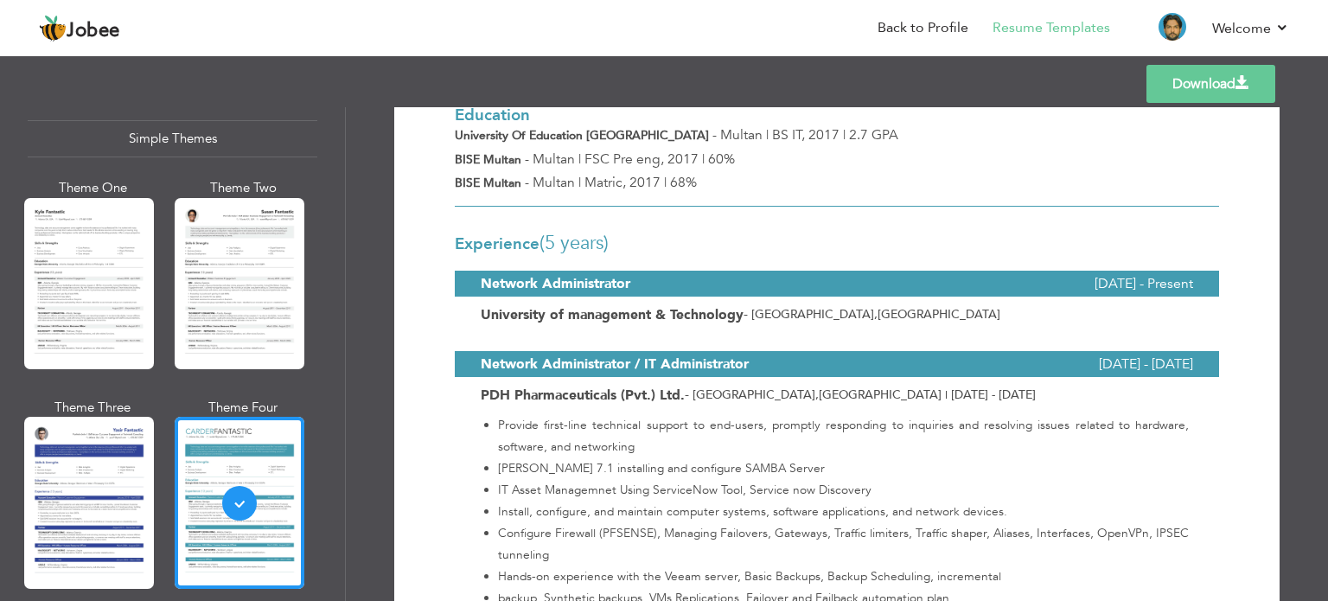
click at [681, 263] on div "Experience (5 Years) Network Administrator December 2021 - Present University o…" at bounding box center [837, 271] width 790 height 128
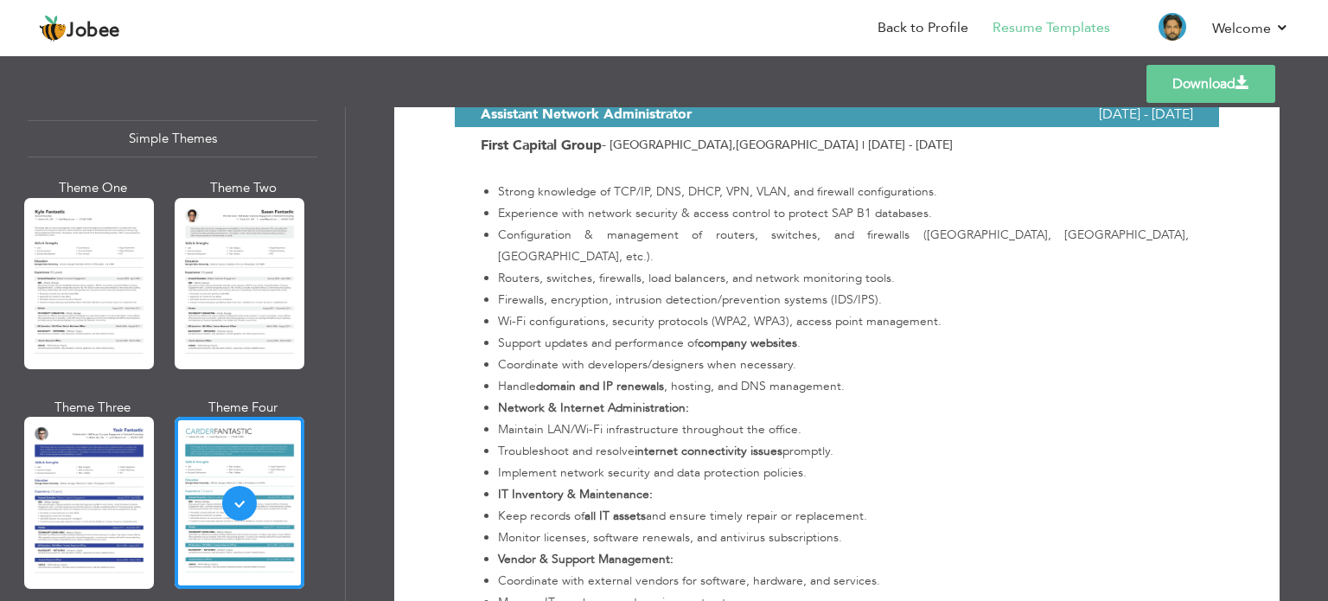
scroll to position [1383, 0]
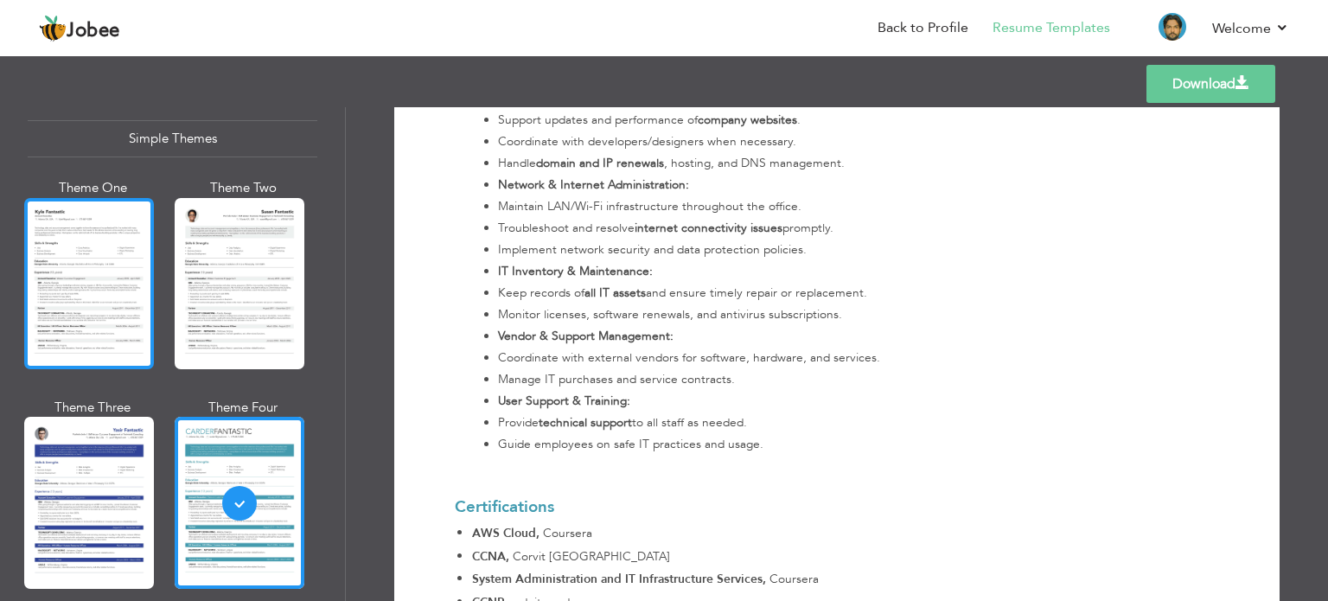
click at [105, 271] on div at bounding box center [89, 283] width 130 height 171
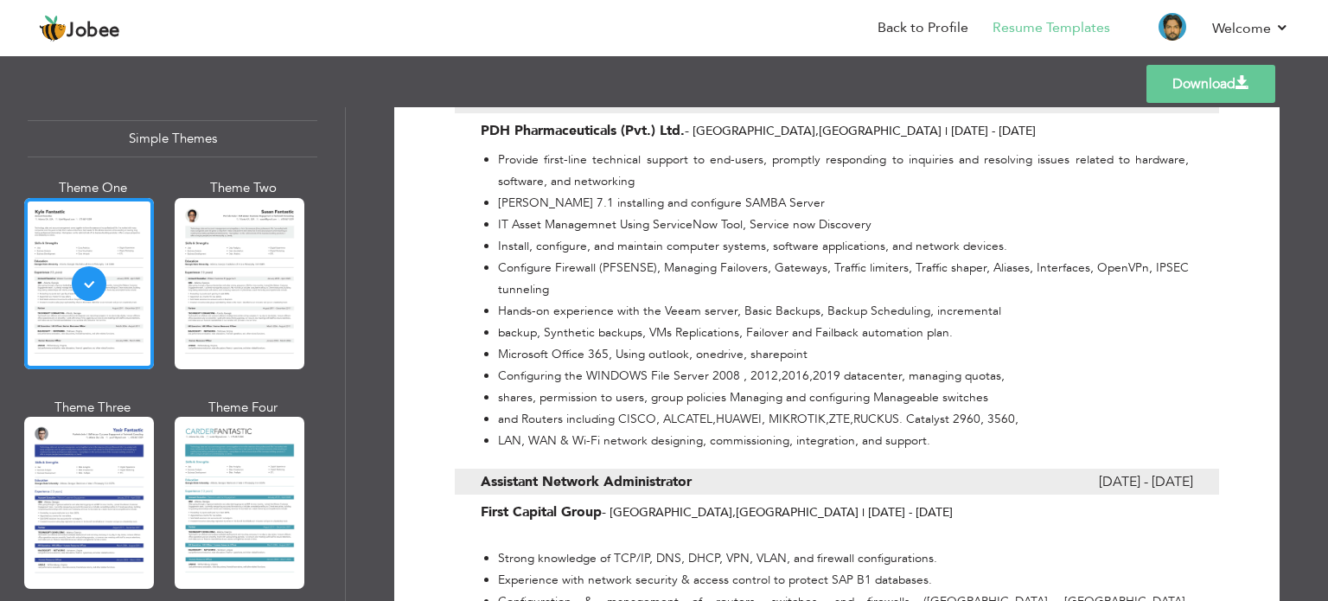
scroll to position [605, 0]
